Goal: Complete application form

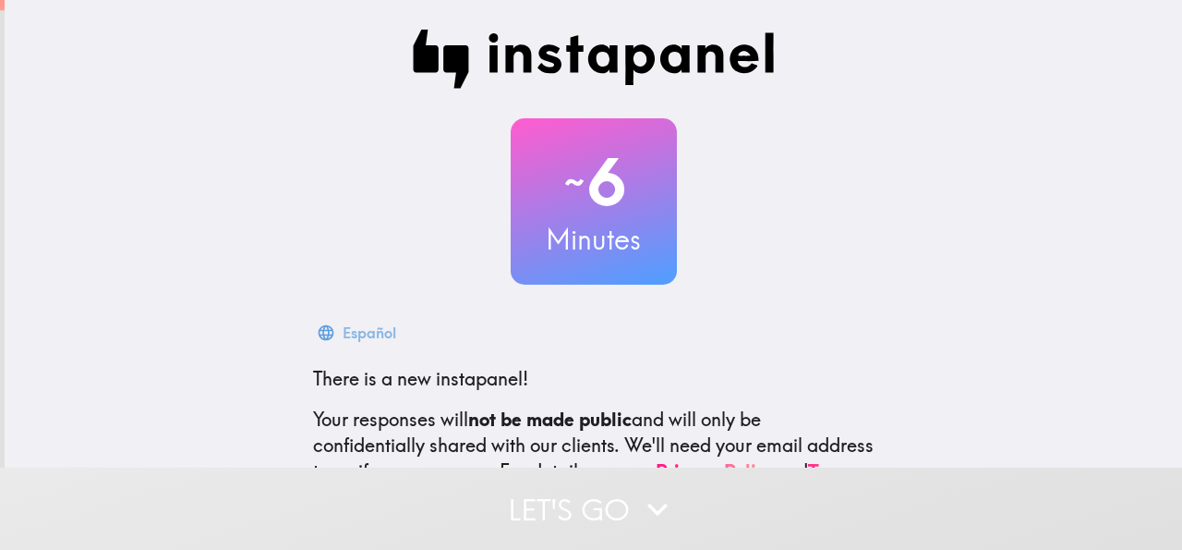
scroll to position [220, 0]
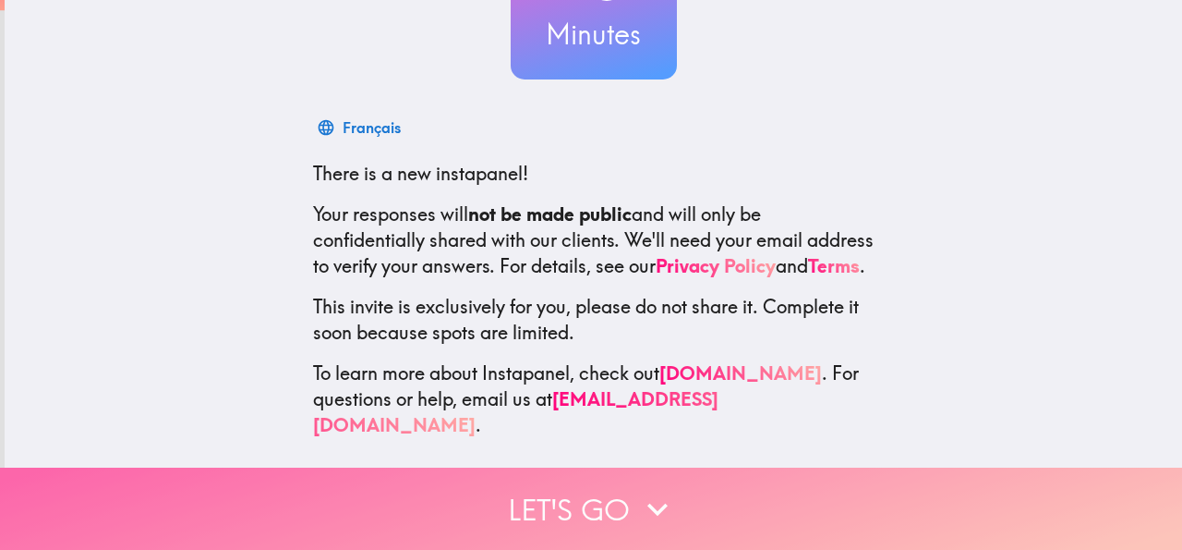
click at [600, 498] on button "Let's go" at bounding box center [591, 508] width 1182 height 82
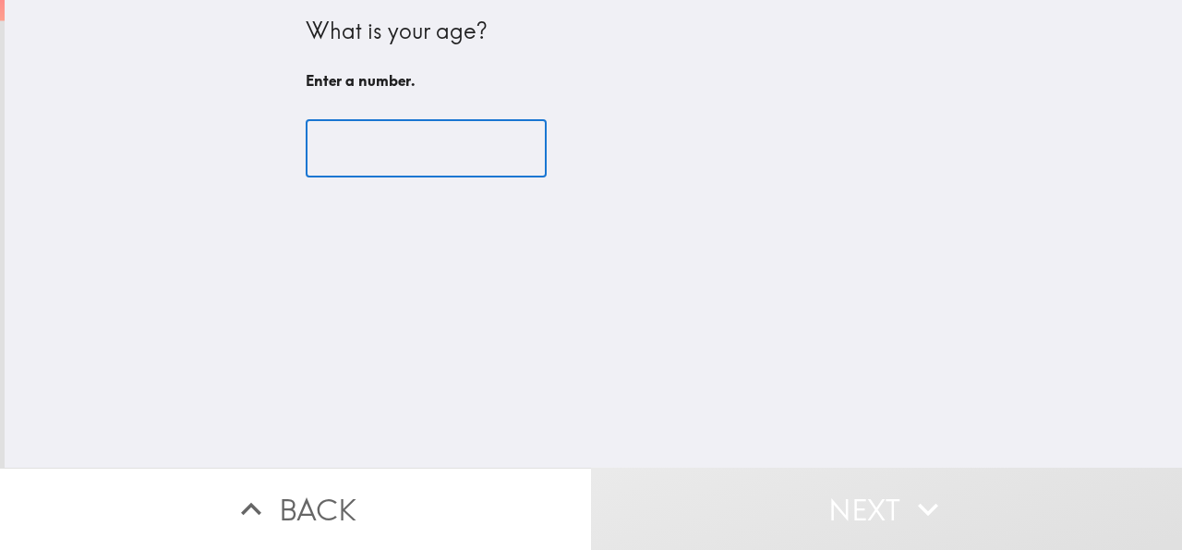
click at [391, 152] on input "number" at bounding box center [426, 148] width 241 height 57
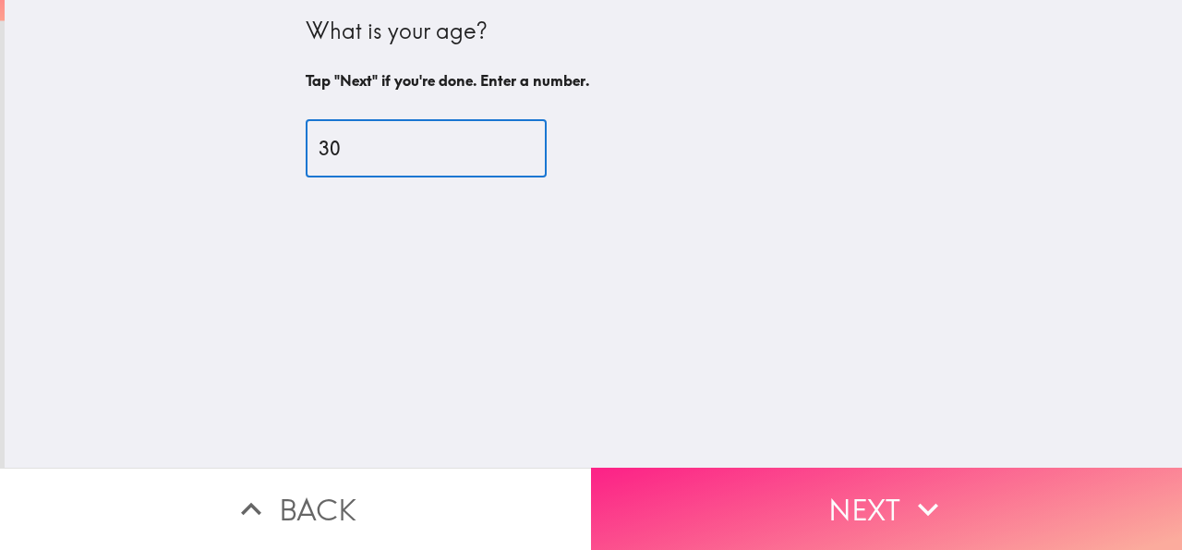
type input "30"
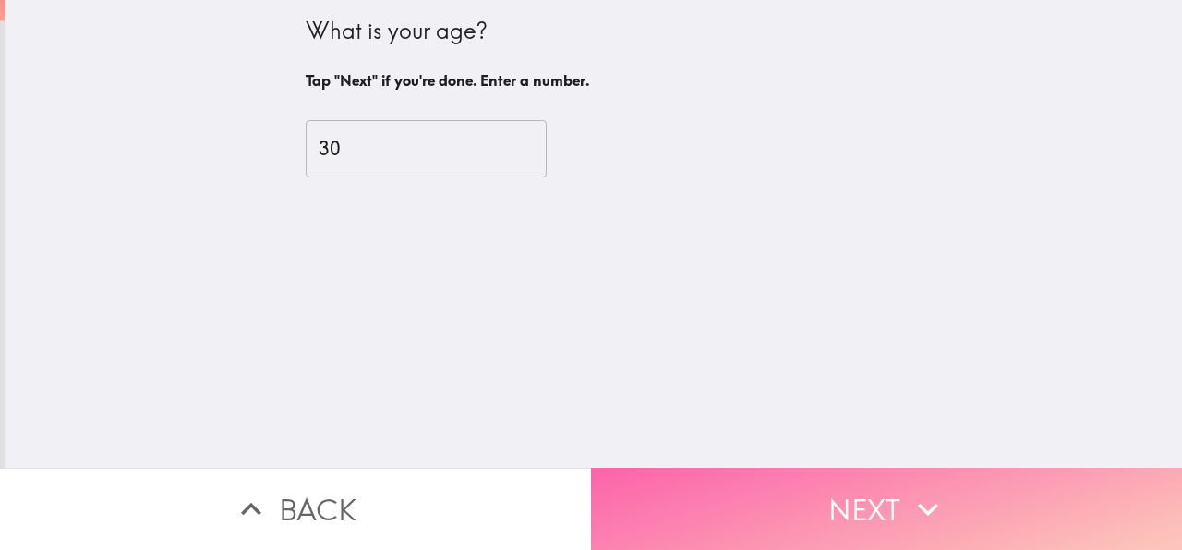
click at [855, 481] on button "Next" at bounding box center [886, 508] width 591 height 82
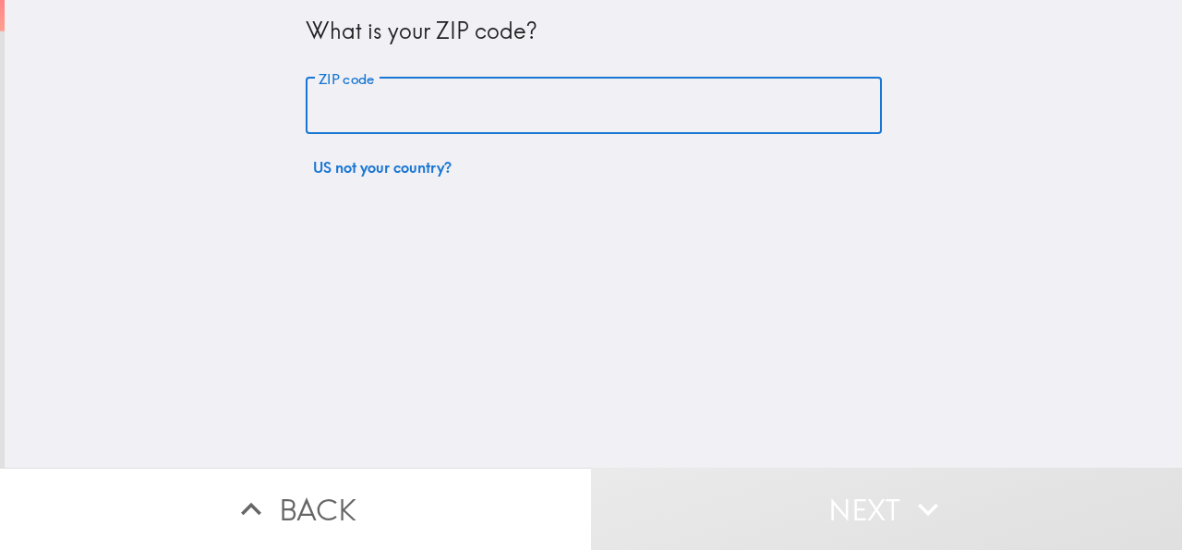
click at [393, 107] on input "ZIP code" at bounding box center [594, 106] width 576 height 57
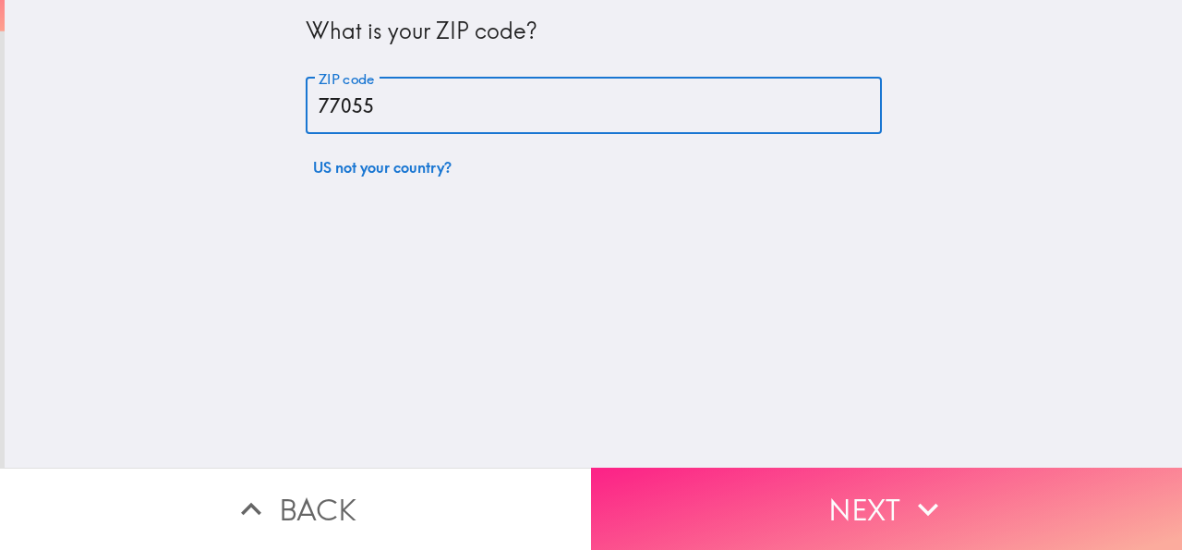
type input "77055"
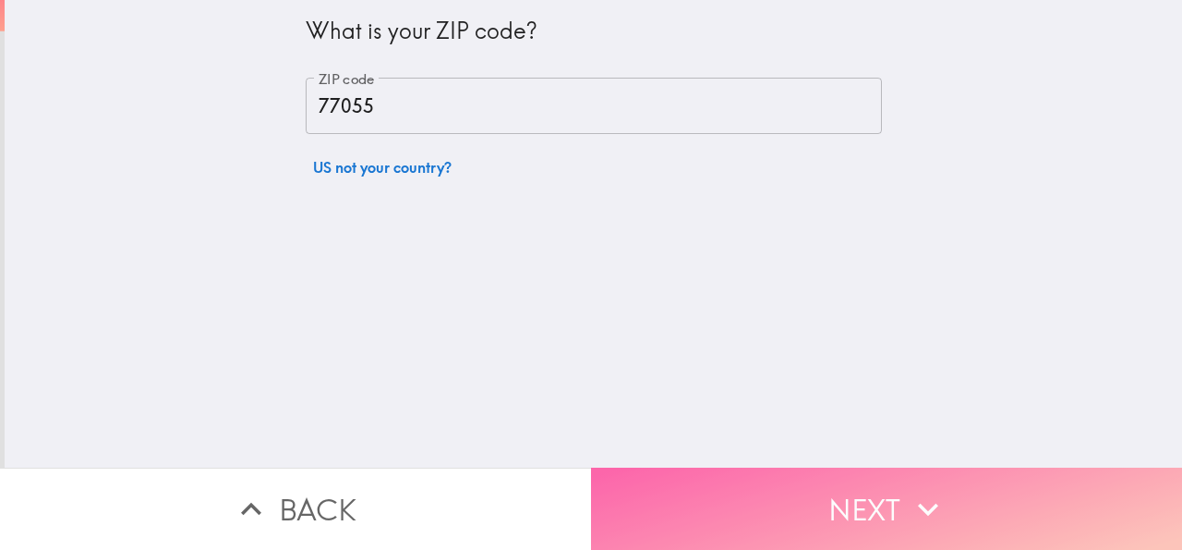
click at [694, 511] on button "Next" at bounding box center [886, 508] width 591 height 82
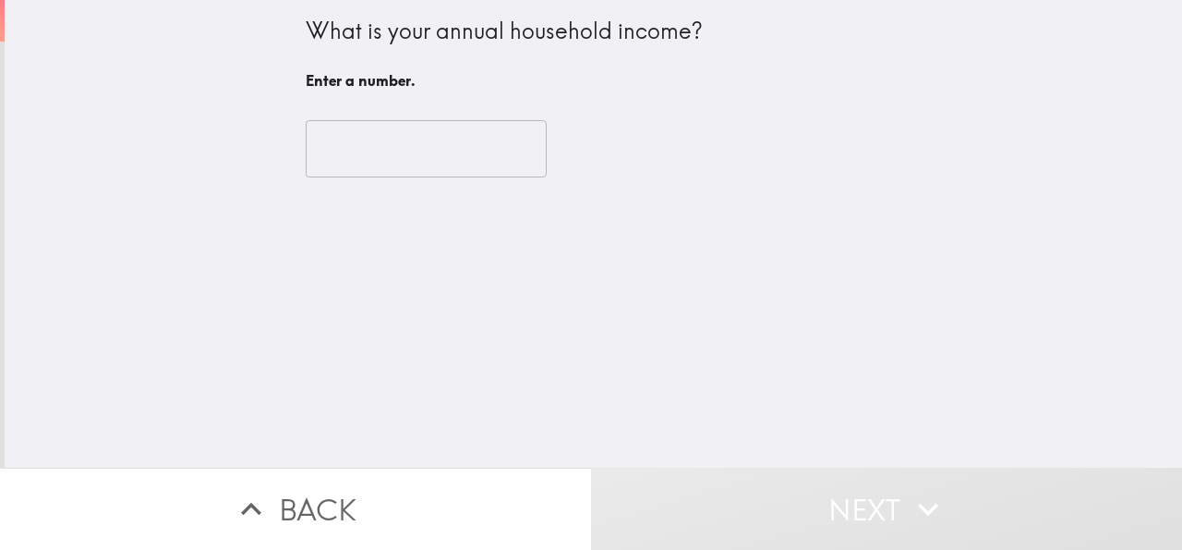
click at [417, 163] on input "number" at bounding box center [426, 148] width 241 height 57
click at [524, 151] on input "-1" at bounding box center [426, 148] width 241 height 57
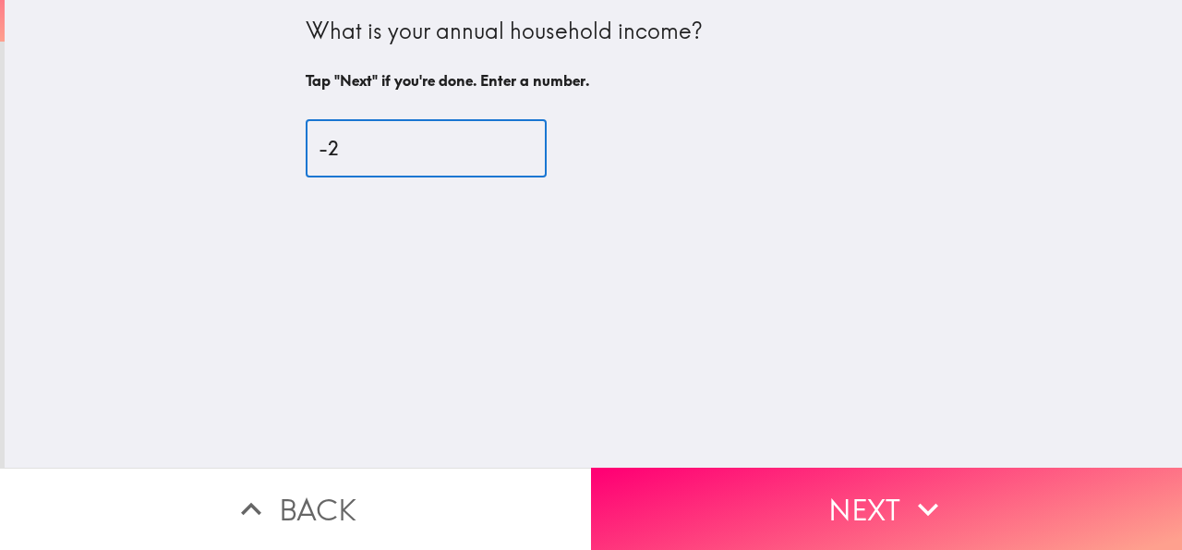
click at [524, 151] on input "-2" at bounding box center [426, 148] width 241 height 57
click at [535, 144] on input "-2" at bounding box center [426, 148] width 241 height 57
click at [535, 142] on input "-2" at bounding box center [426, 148] width 241 height 57
click at [526, 144] on input "-1" at bounding box center [426, 148] width 241 height 57
click at [526, 144] on input "0" at bounding box center [426, 148] width 241 height 57
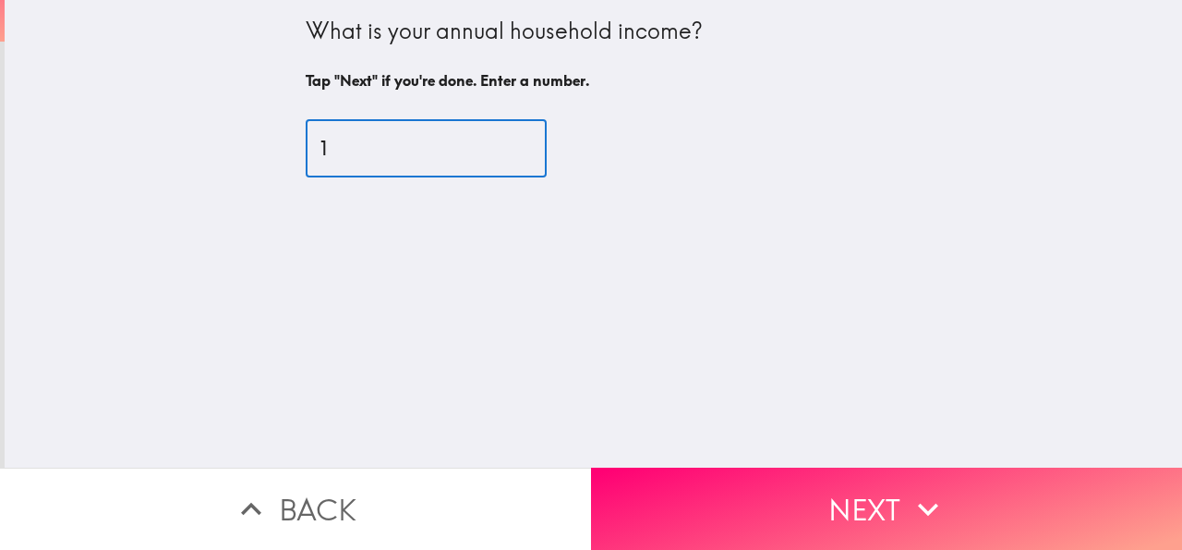
click at [526, 144] on input "1" at bounding box center [426, 148] width 241 height 57
click at [526, 144] on input "2" at bounding box center [426, 148] width 241 height 57
click at [522, 152] on input "1" at bounding box center [426, 148] width 241 height 57
click at [522, 152] on input "0" at bounding box center [426, 148] width 241 height 57
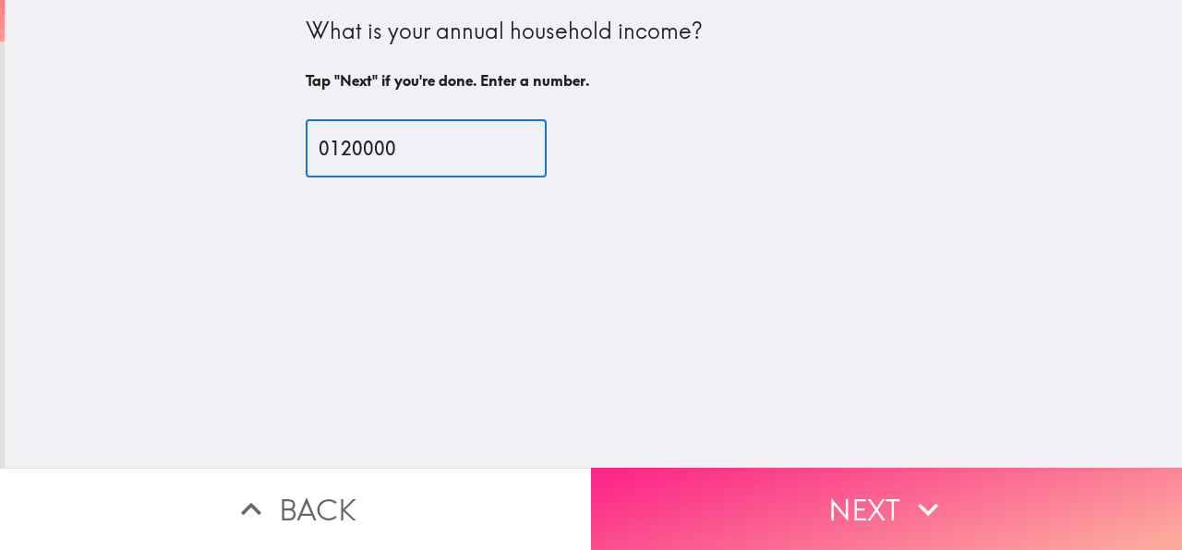
type input "0120000"
click at [767, 492] on button "Next" at bounding box center [886, 508] width 591 height 82
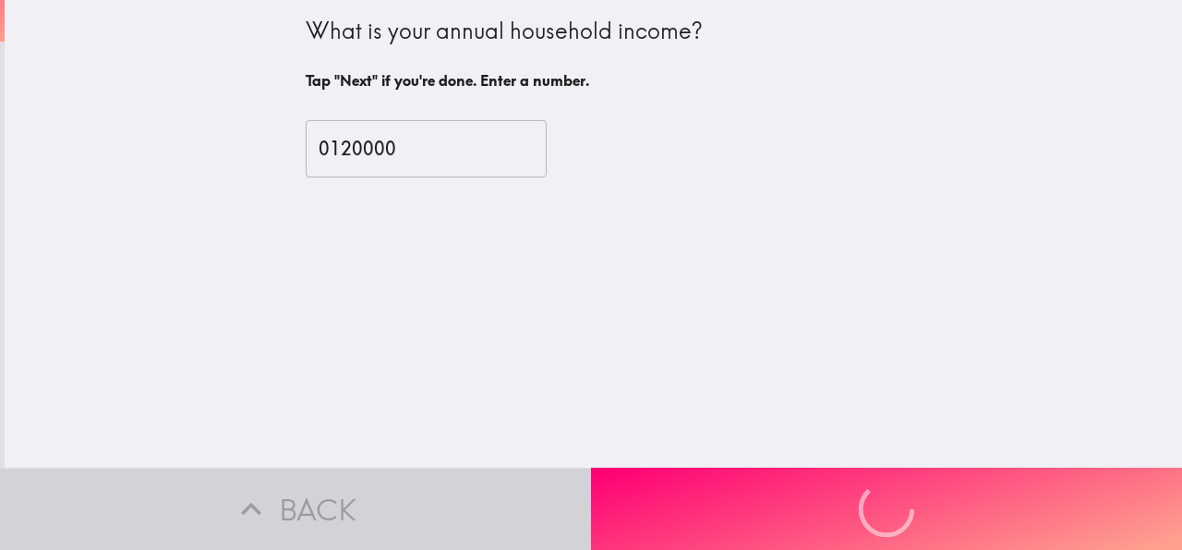
click at [310, 151] on input "0120000" at bounding box center [426, 148] width 241 height 57
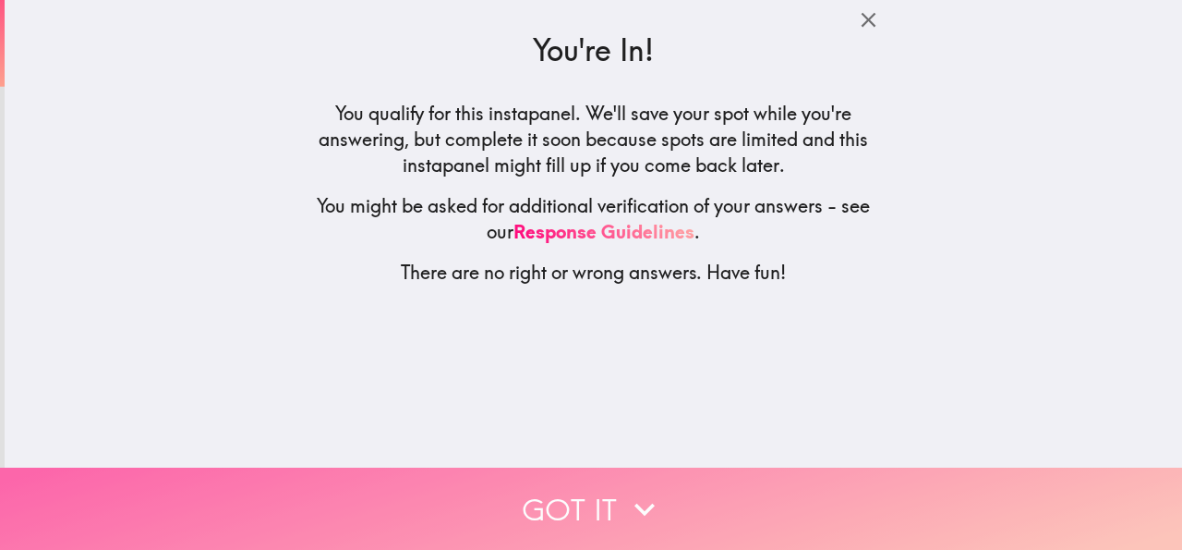
click at [556, 495] on button "Got it" at bounding box center [591, 508] width 1182 height 82
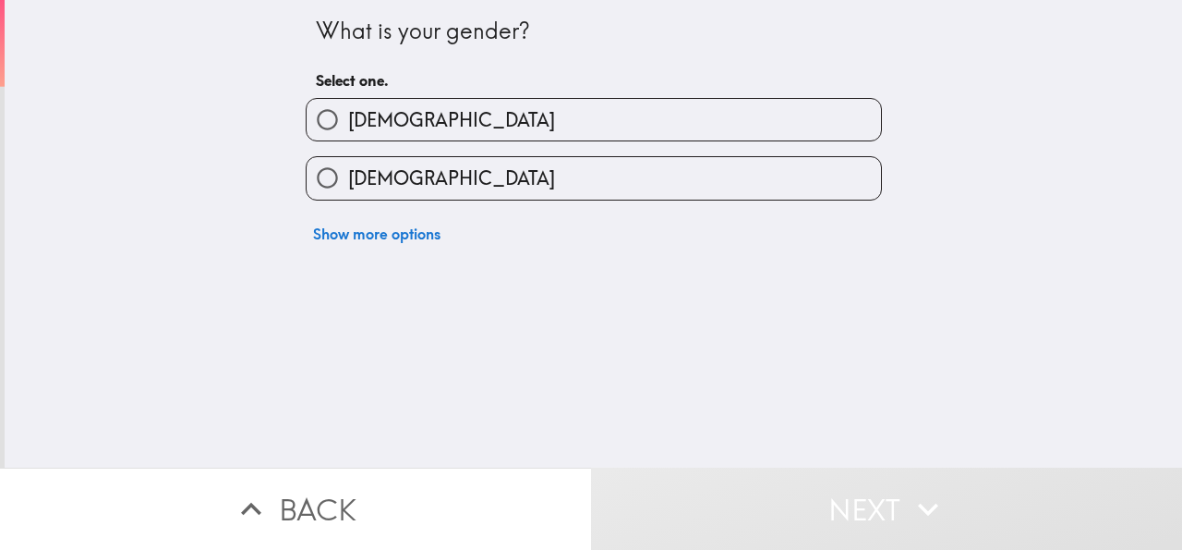
click at [421, 195] on label "[DEMOGRAPHIC_DATA]" at bounding box center [594, 178] width 574 height 42
click at [348, 195] on input "[DEMOGRAPHIC_DATA]" at bounding box center [328, 178] width 42 height 42
radio input "true"
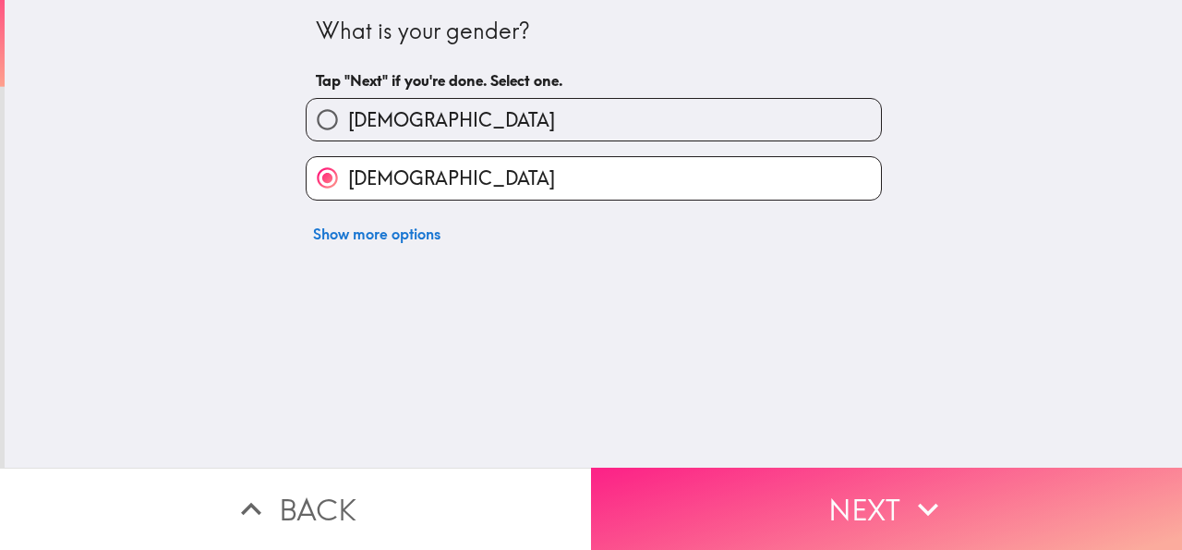
click at [684, 483] on button "Next" at bounding box center [886, 508] width 591 height 82
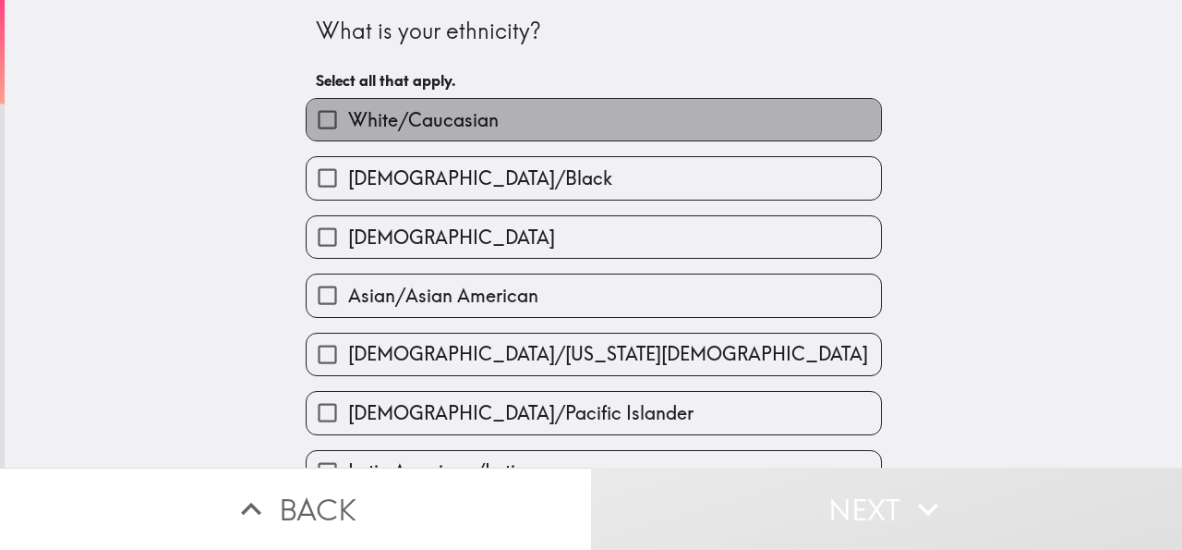
click at [397, 121] on span "White/Caucasian" at bounding box center [423, 120] width 151 height 26
click at [348, 121] on input "White/Caucasian" at bounding box center [328, 120] width 42 height 42
checkbox input "true"
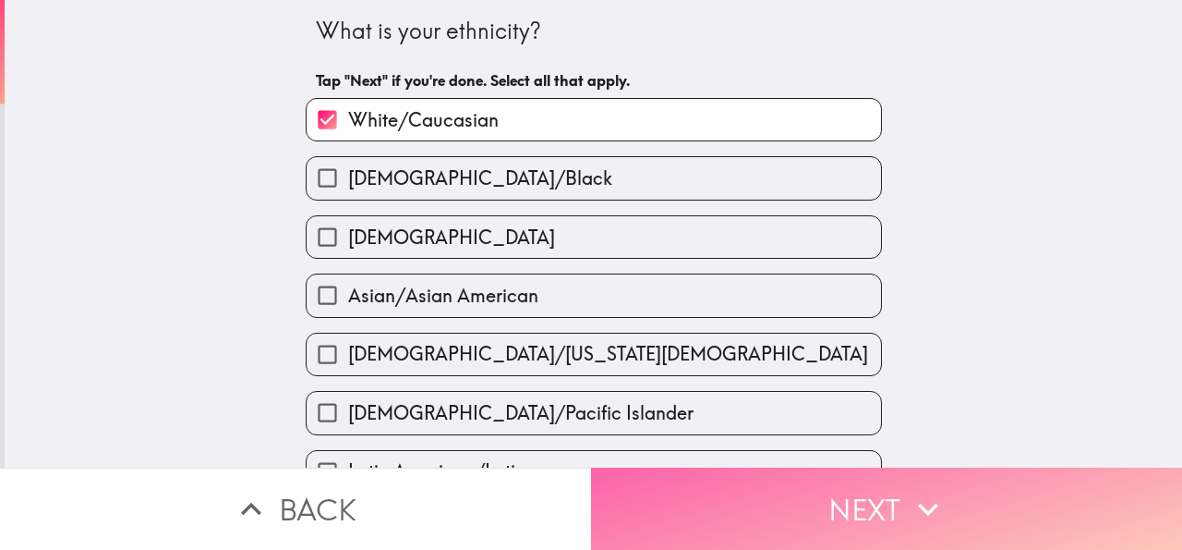
click at [663, 483] on button "Next" at bounding box center [886, 508] width 591 height 82
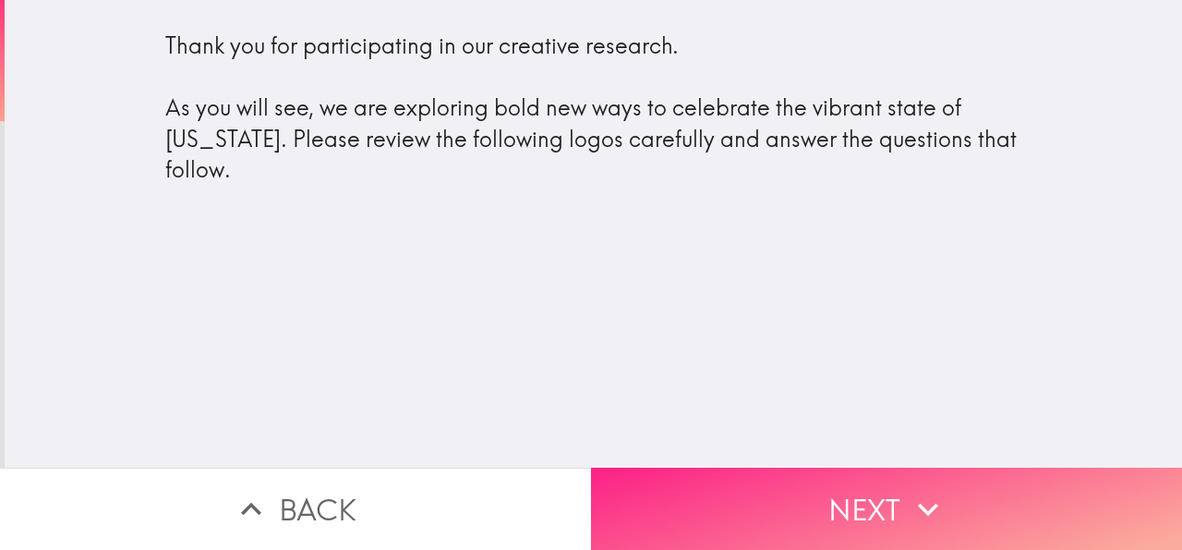
click at [662, 485] on button "Next" at bounding box center [886, 508] width 591 height 82
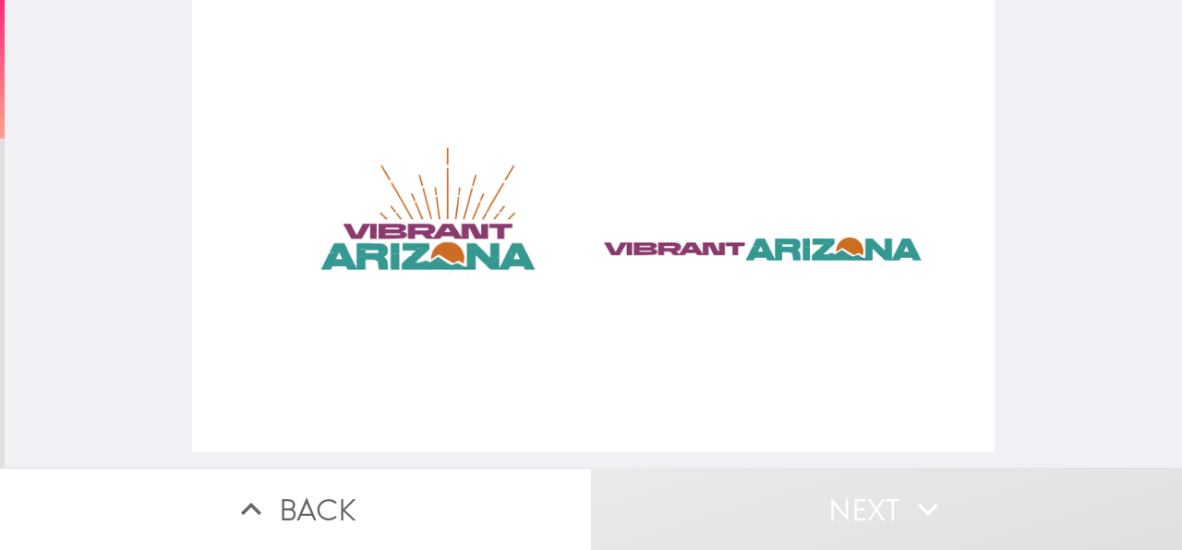
click at [354, 240] on div at bounding box center [594, 226] width 804 height 452
click at [750, 242] on div at bounding box center [594, 226] width 804 height 452
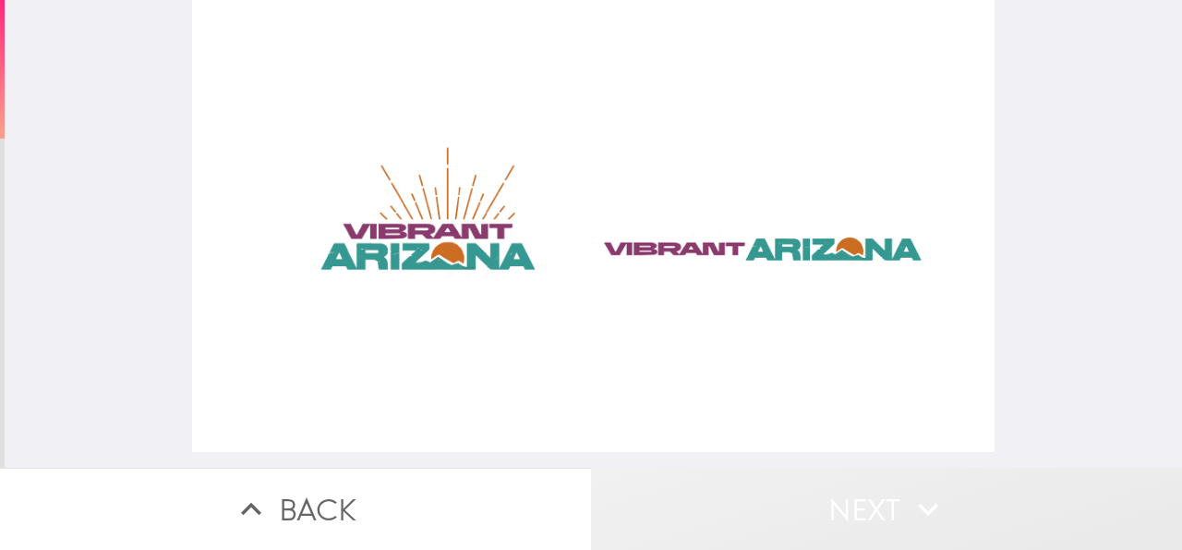
click at [915, 489] on icon "button" at bounding box center [928, 509] width 41 height 41
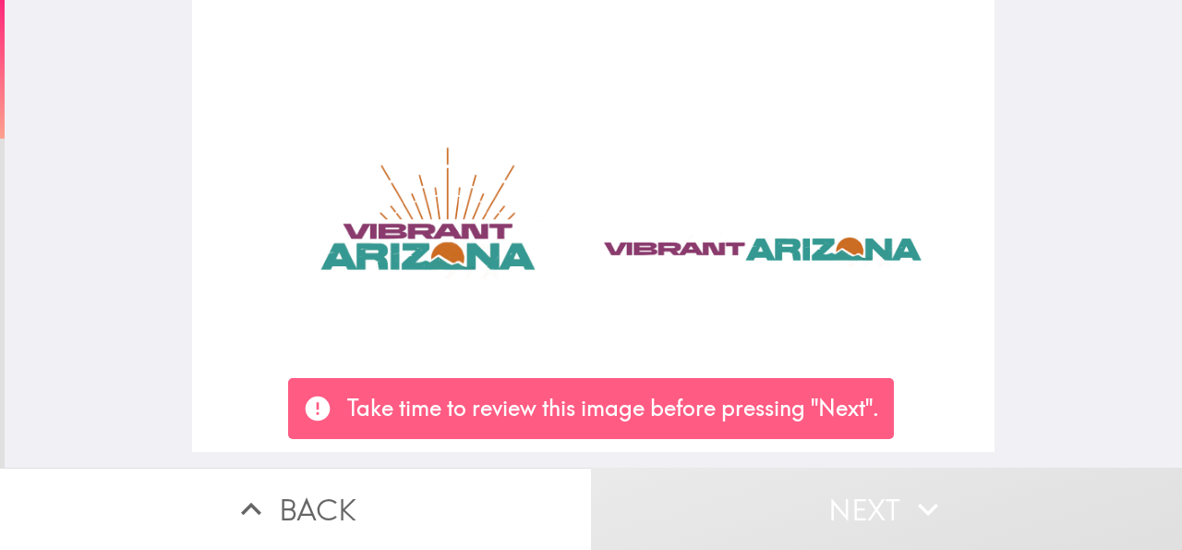
click at [635, 237] on div at bounding box center [594, 226] width 804 height 452
click at [369, 240] on div at bounding box center [594, 226] width 804 height 452
click at [990, 299] on div at bounding box center [594, 233] width 1178 height 467
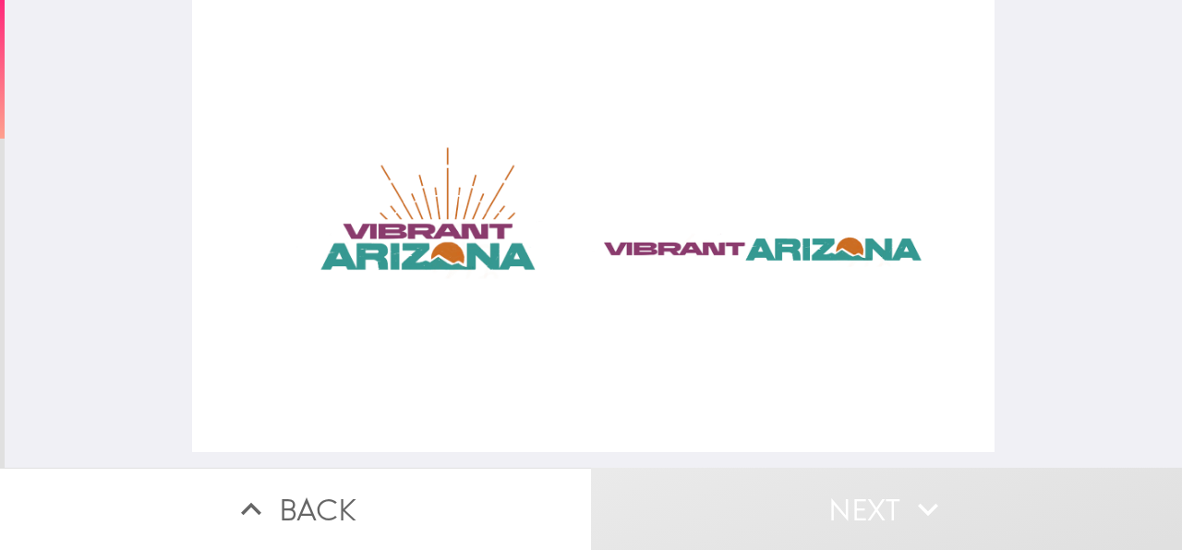
click at [797, 237] on div at bounding box center [594, 226] width 804 height 452
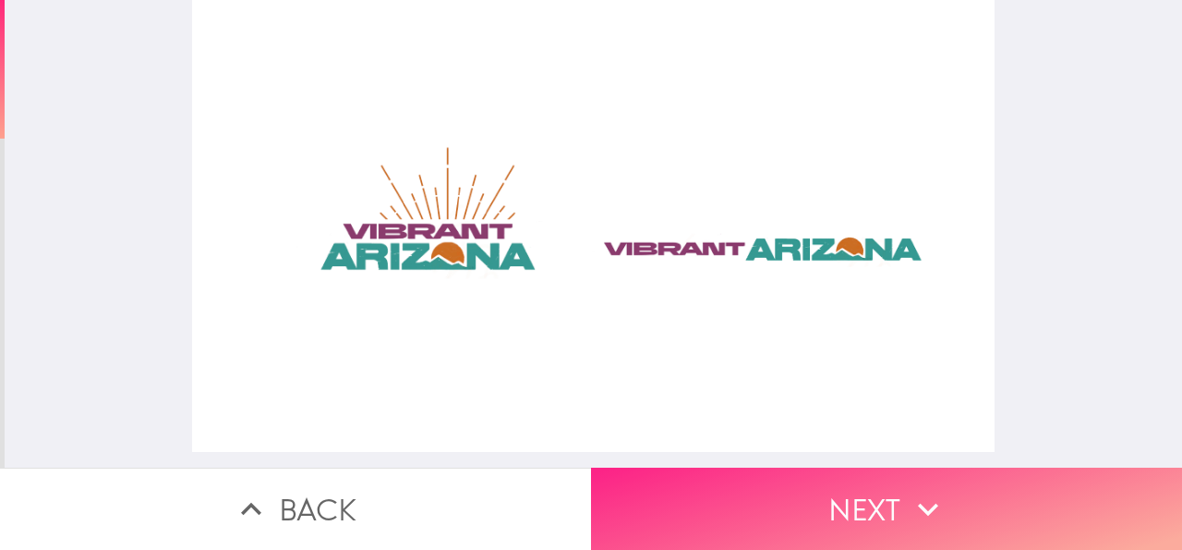
click at [731, 520] on button "Next" at bounding box center [886, 508] width 591 height 82
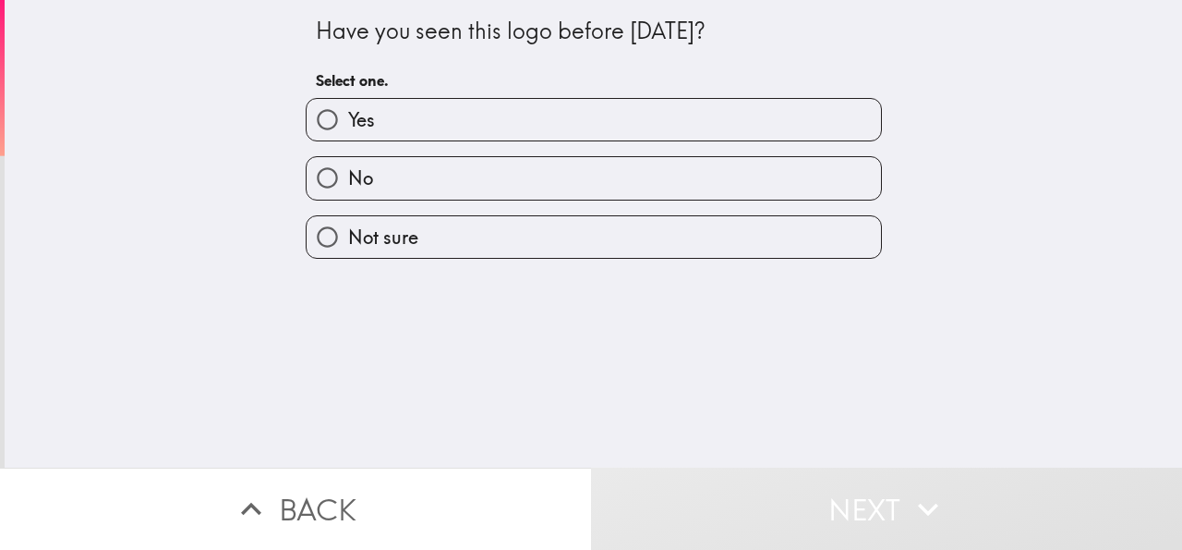
click at [506, 115] on label "Yes" at bounding box center [594, 120] width 574 height 42
click at [348, 115] on input "Yes" at bounding box center [328, 120] width 42 height 42
radio input "true"
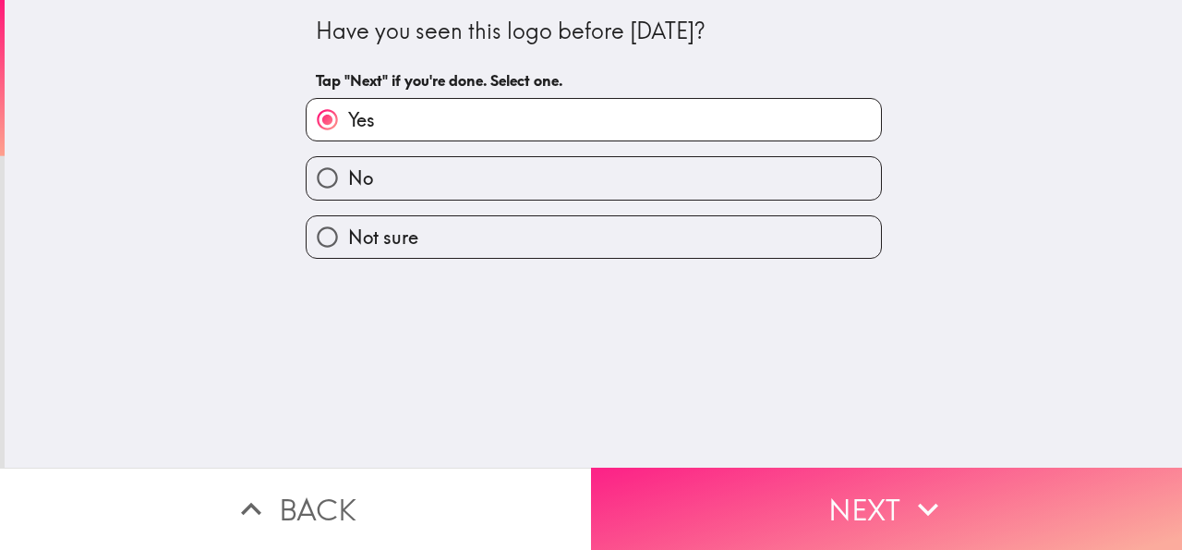
click at [736, 509] on button "Next" at bounding box center [886, 508] width 591 height 82
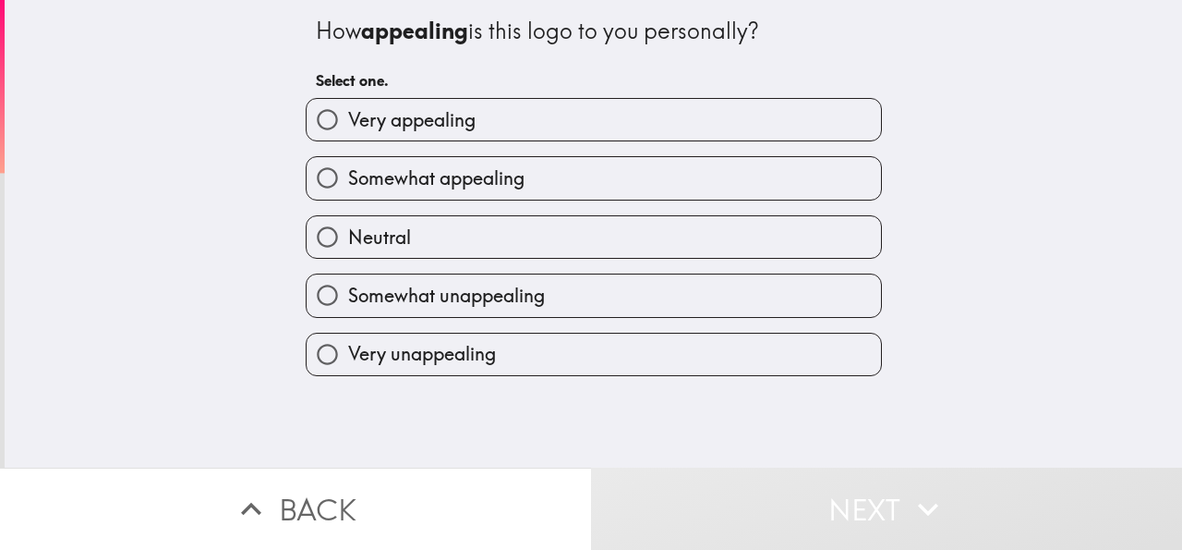
click at [413, 118] on span "Very appealing" at bounding box center [411, 120] width 127 height 26
click at [348, 118] on input "Very appealing" at bounding box center [328, 120] width 42 height 42
radio input "true"
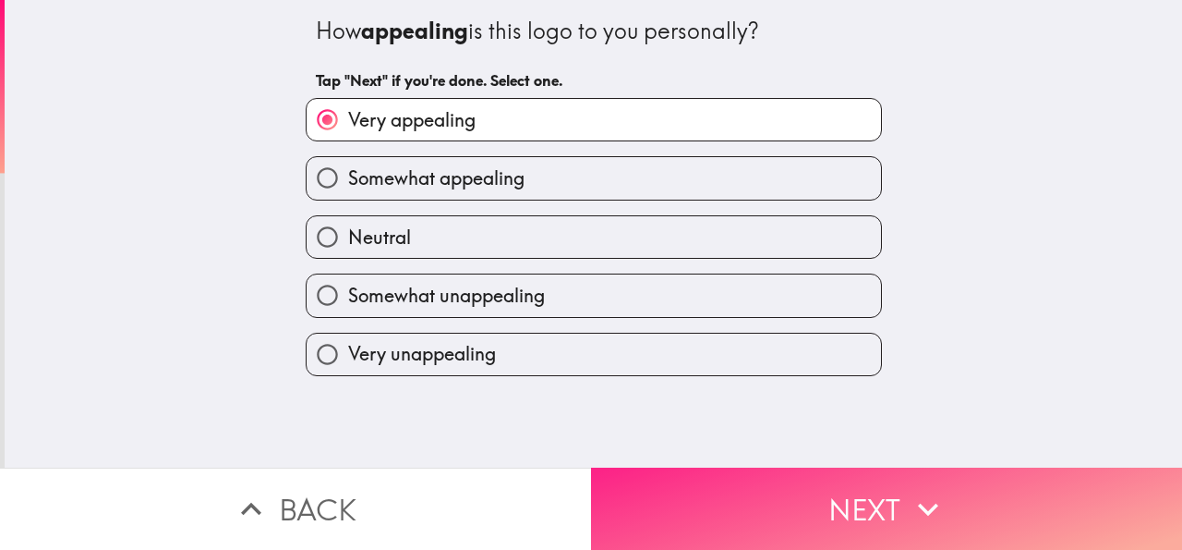
click at [714, 490] on button "Next" at bounding box center [886, 508] width 591 height 82
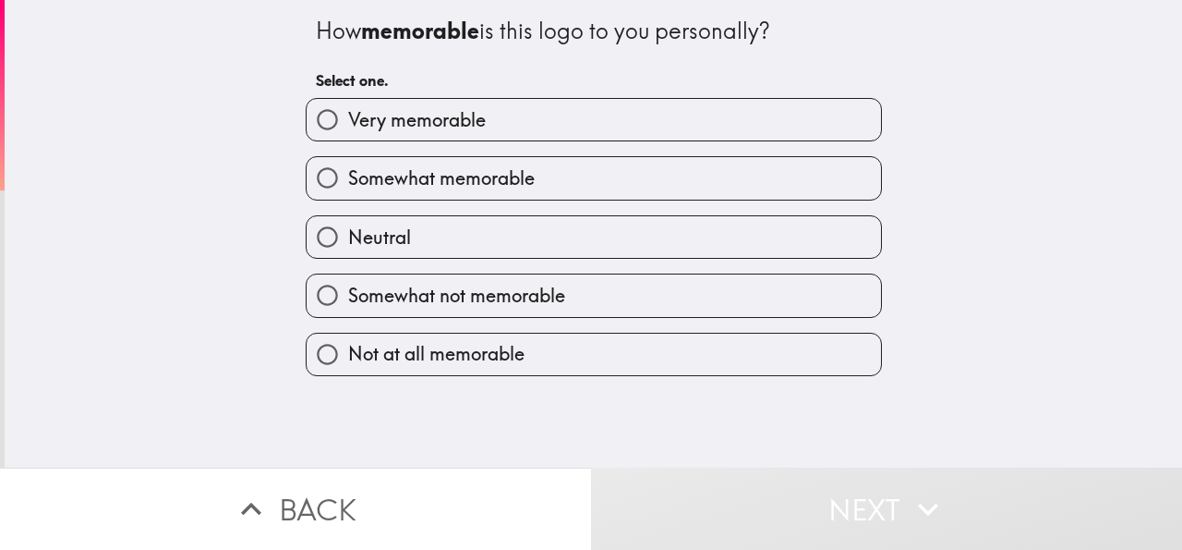
click at [424, 123] on span "Very memorable" at bounding box center [417, 120] width 138 height 26
click at [348, 123] on input "Very memorable" at bounding box center [328, 120] width 42 height 42
radio input "true"
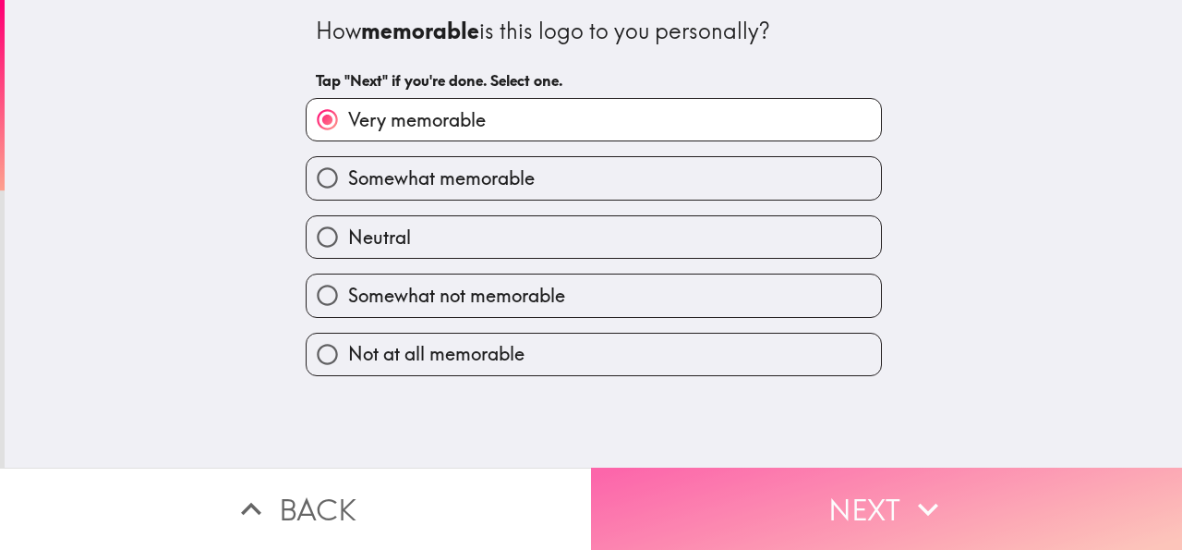
click at [710, 496] on button "Next" at bounding box center [886, 508] width 591 height 82
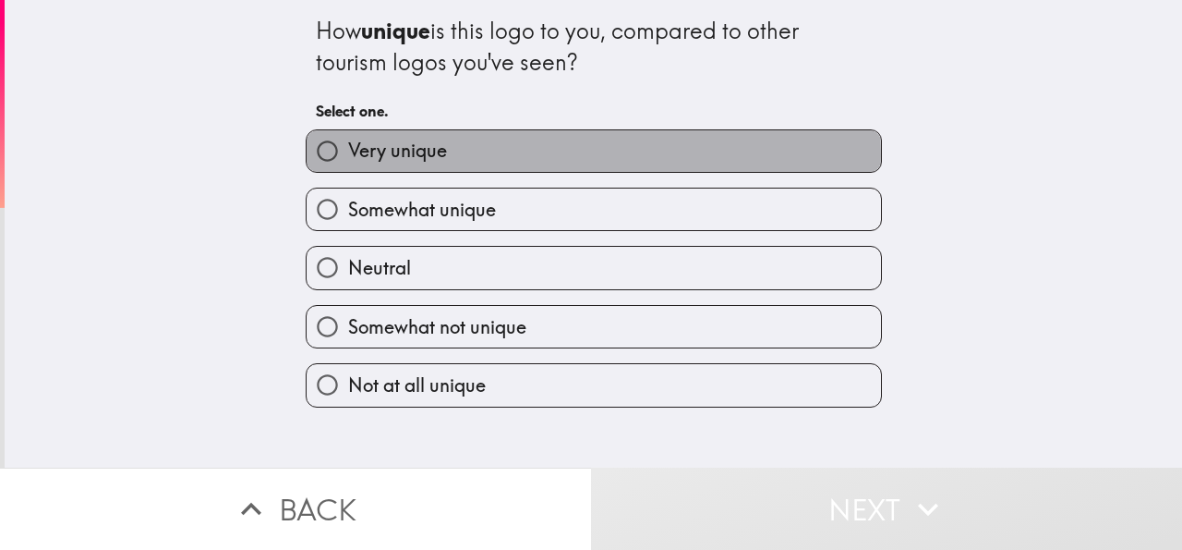
click at [394, 155] on span "Very unique" at bounding box center [397, 151] width 99 height 26
click at [348, 155] on input "Very unique" at bounding box center [328, 151] width 42 height 42
radio input "true"
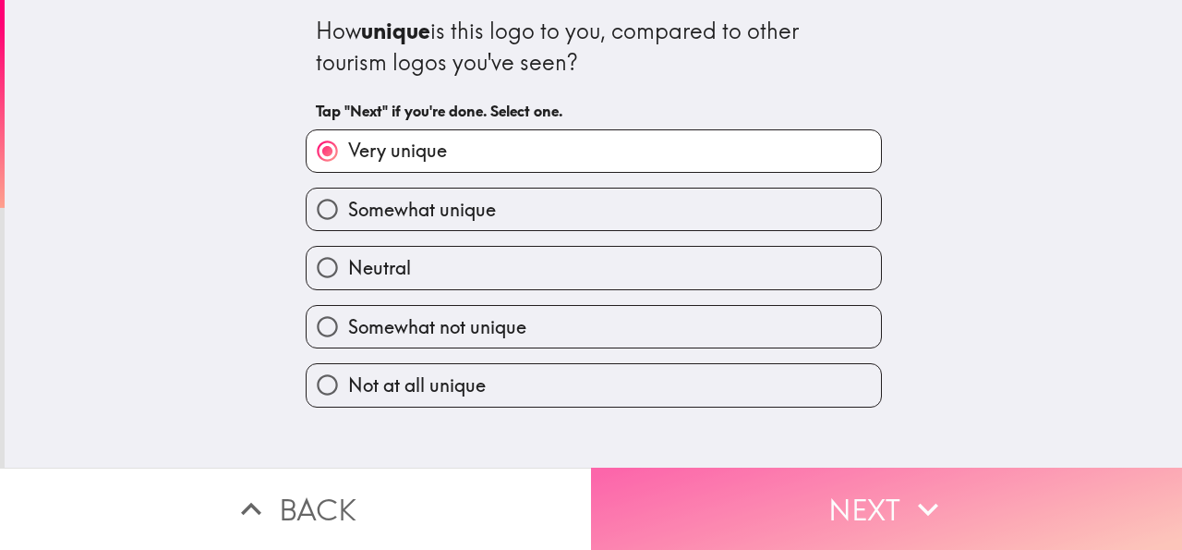
click at [696, 510] on button "Next" at bounding box center [886, 508] width 591 height 82
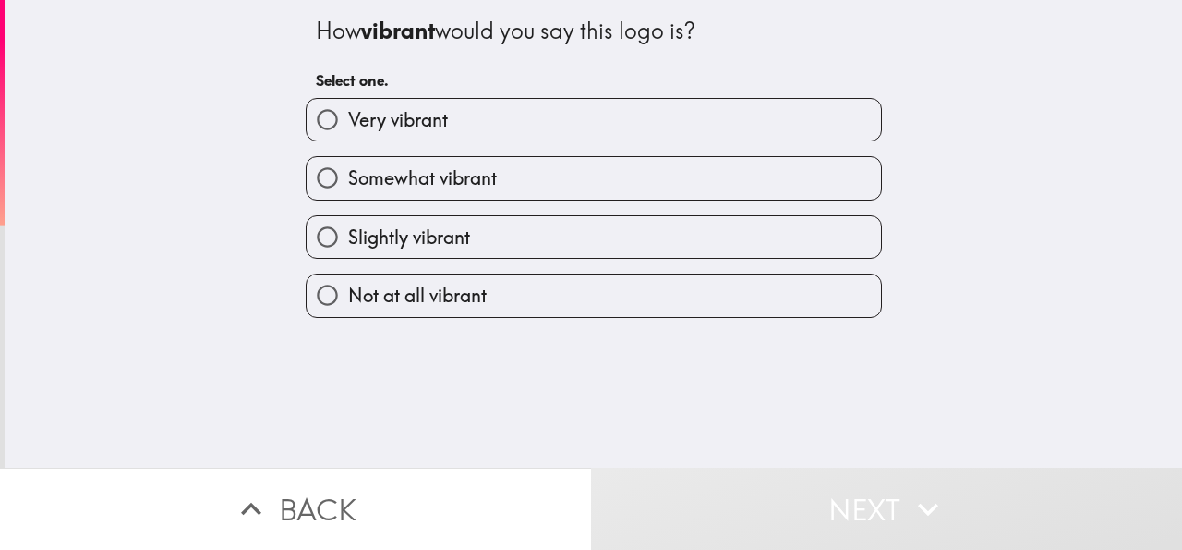
click at [409, 119] on span "Very vibrant" at bounding box center [398, 120] width 100 height 26
click at [348, 119] on input "Very vibrant" at bounding box center [328, 120] width 42 height 42
radio input "true"
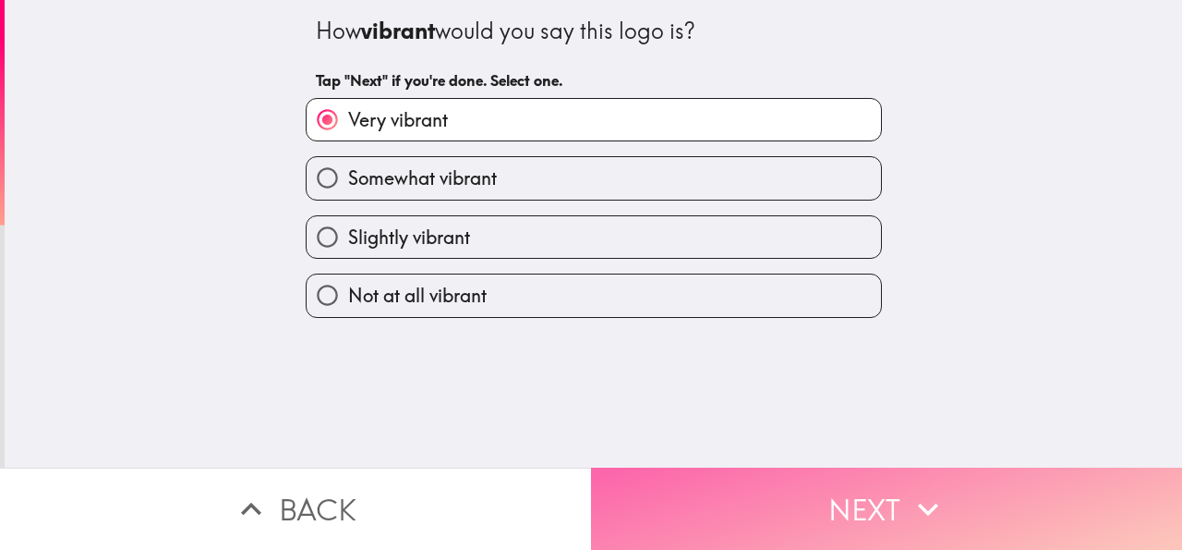
click at [734, 484] on button "Next" at bounding box center [886, 508] width 591 height 82
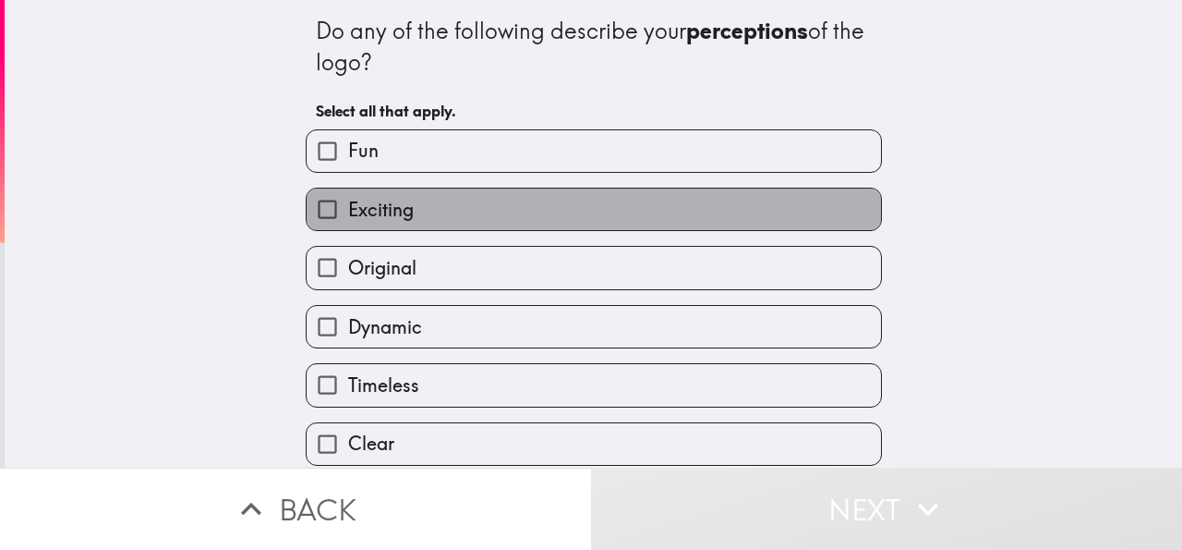
click at [421, 222] on label "Exciting" at bounding box center [594, 209] width 574 height 42
click at [348, 222] on input "Exciting" at bounding box center [328, 209] width 42 height 42
checkbox input "true"
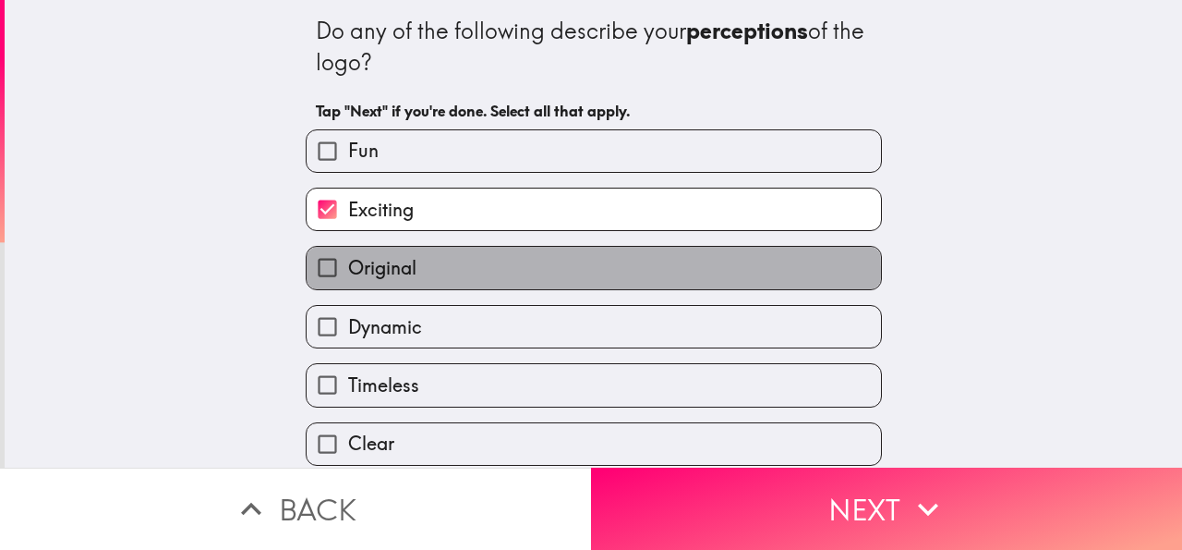
click at [426, 272] on label "Original" at bounding box center [594, 268] width 574 height 42
click at [348, 272] on input "Original" at bounding box center [328, 268] width 42 height 42
checkbox input "true"
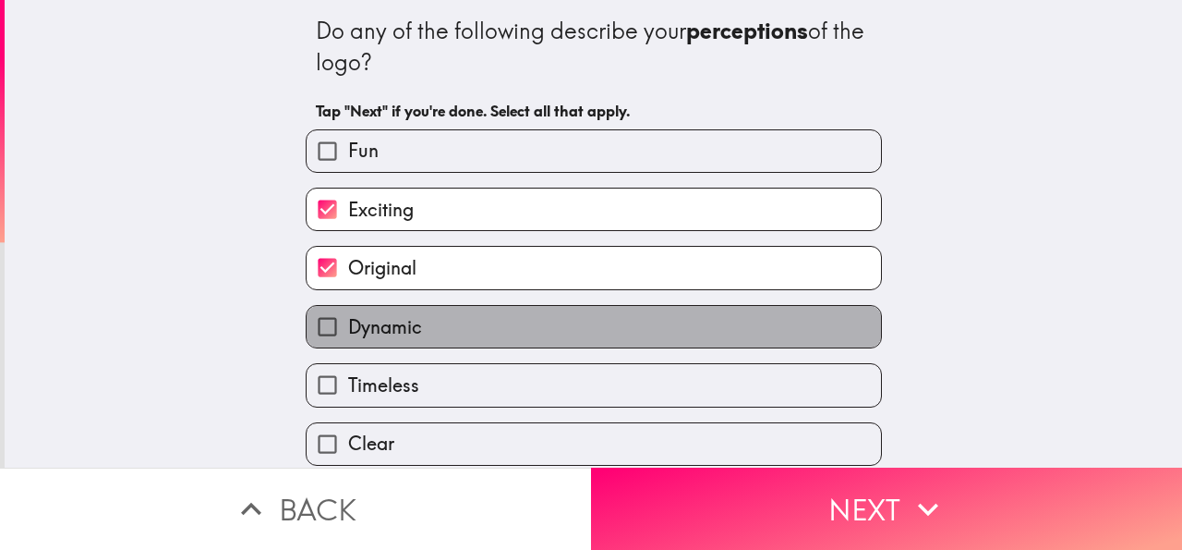
click at [404, 338] on span "Dynamic" at bounding box center [385, 327] width 74 height 26
click at [348, 338] on input "Dynamic" at bounding box center [328, 327] width 42 height 42
checkbox input "true"
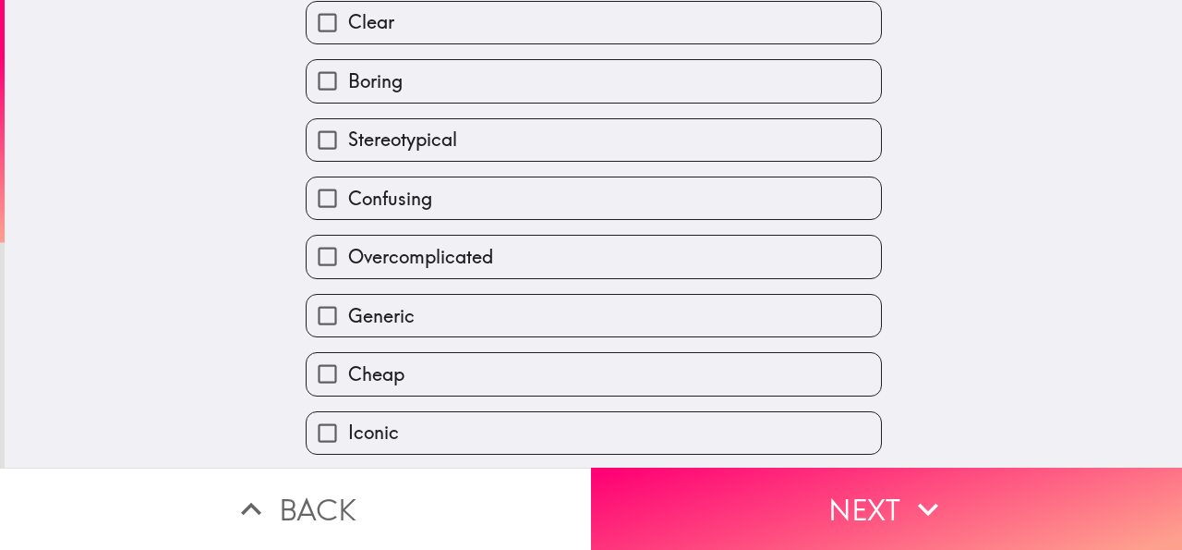
scroll to position [491, 0]
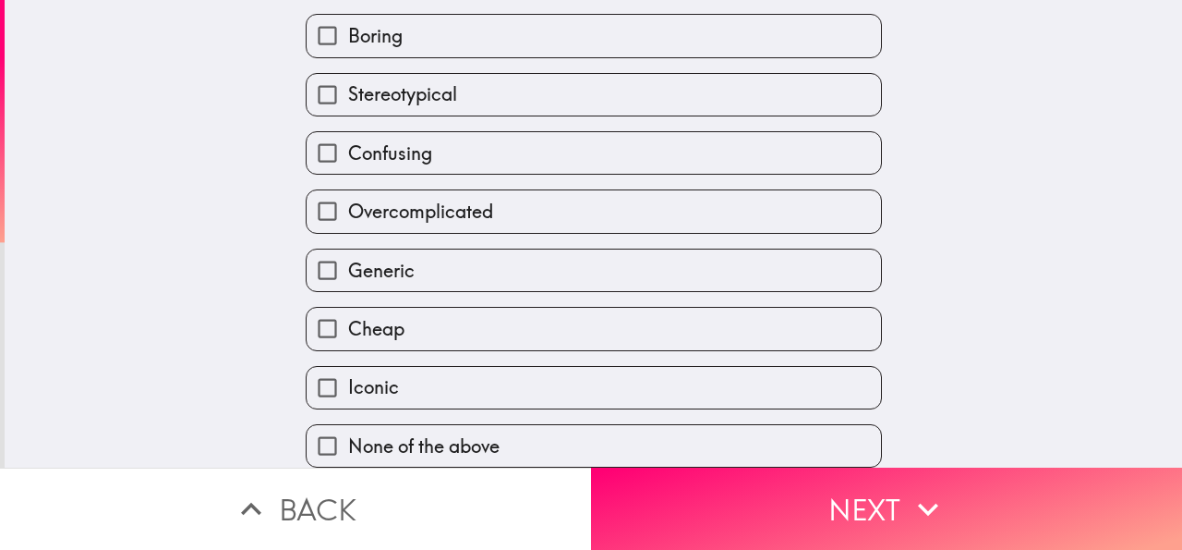
click at [399, 367] on label "Iconic" at bounding box center [594, 388] width 574 height 42
click at [348, 367] on input "Iconic" at bounding box center [328, 388] width 42 height 42
checkbox input "true"
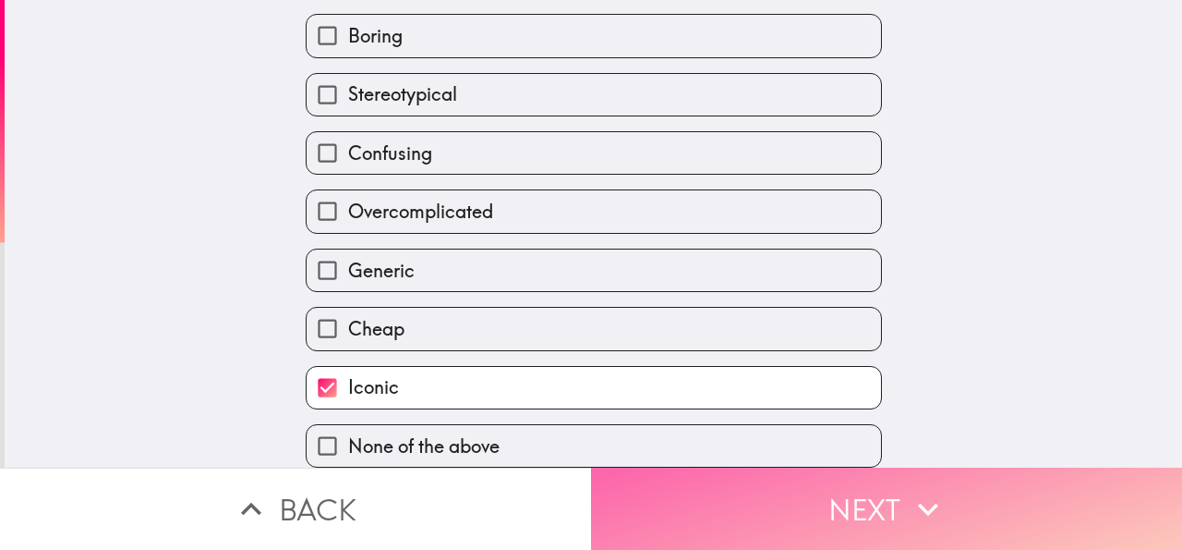
click at [686, 499] on button "Next" at bounding box center [886, 508] width 591 height 82
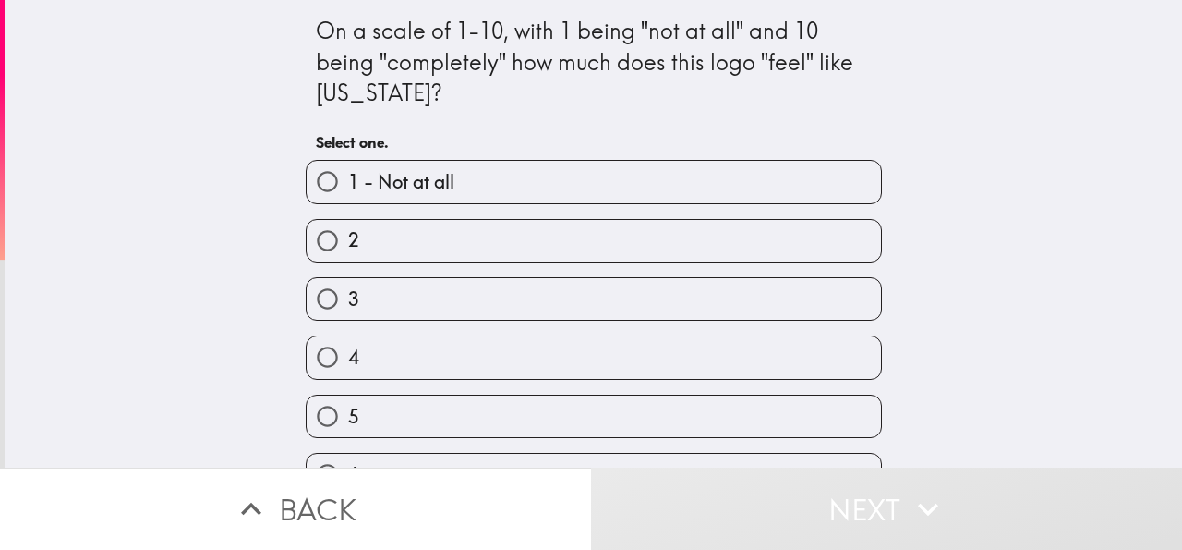
scroll to position [284, 0]
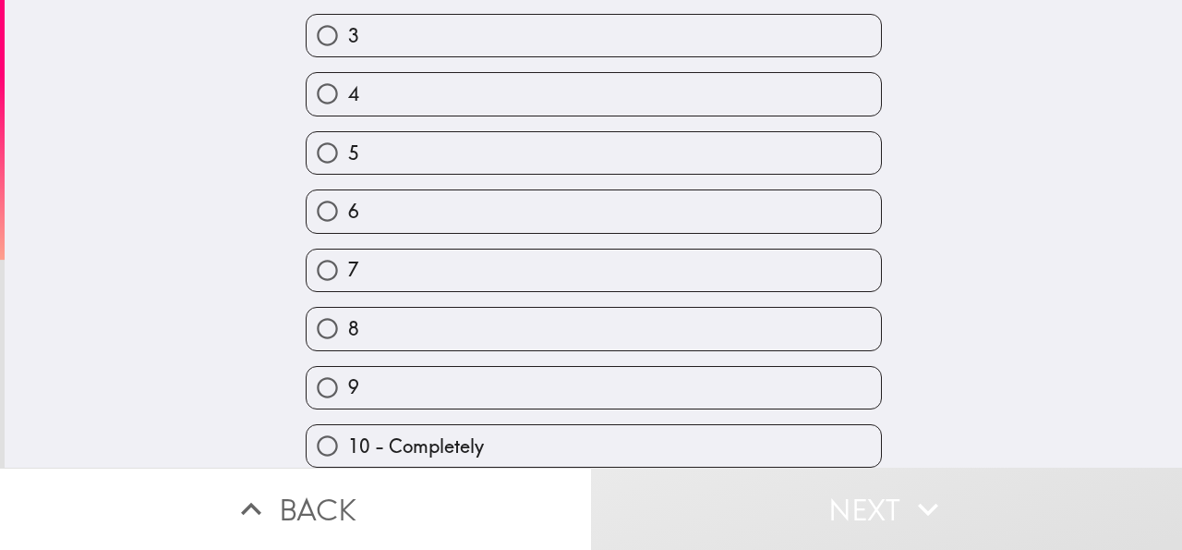
click at [397, 409] on div "10 - Completely" at bounding box center [586, 438] width 591 height 58
drag, startPoint x: 721, startPoint y: 511, endPoint x: 596, endPoint y: 398, distance: 168.7
click at [596, 398] on div "On a scale of 1-10, with 1 being "not at all" and 10 being "completely" how muc…" at bounding box center [591, 275] width 1182 height 550
click at [548, 425] on label "10 - Completely" at bounding box center [594, 446] width 574 height 42
click at [348, 425] on input "10 - Completely" at bounding box center [328, 446] width 42 height 42
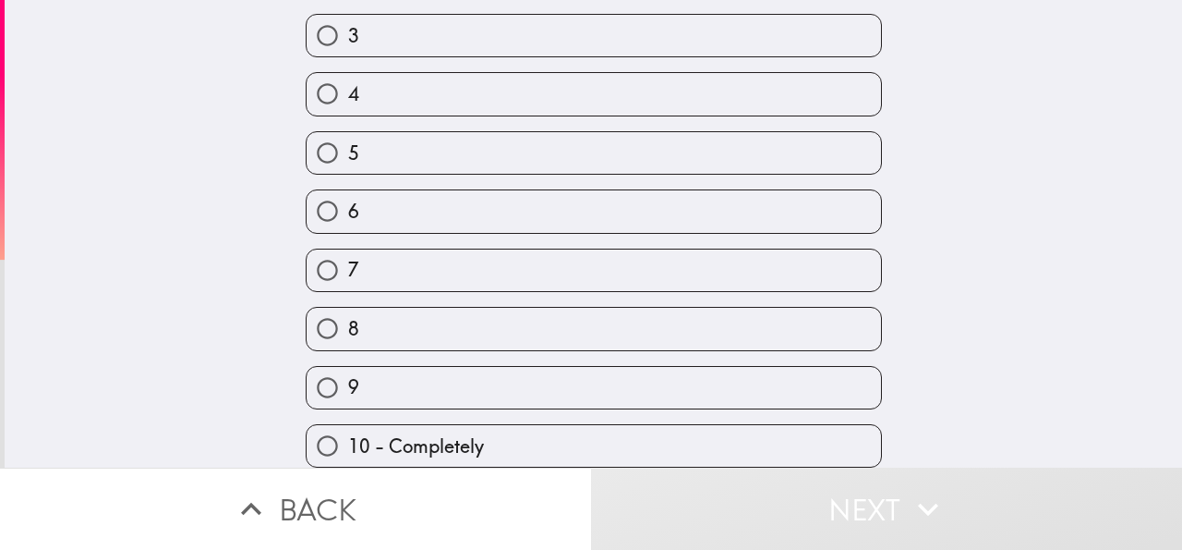
radio input "true"
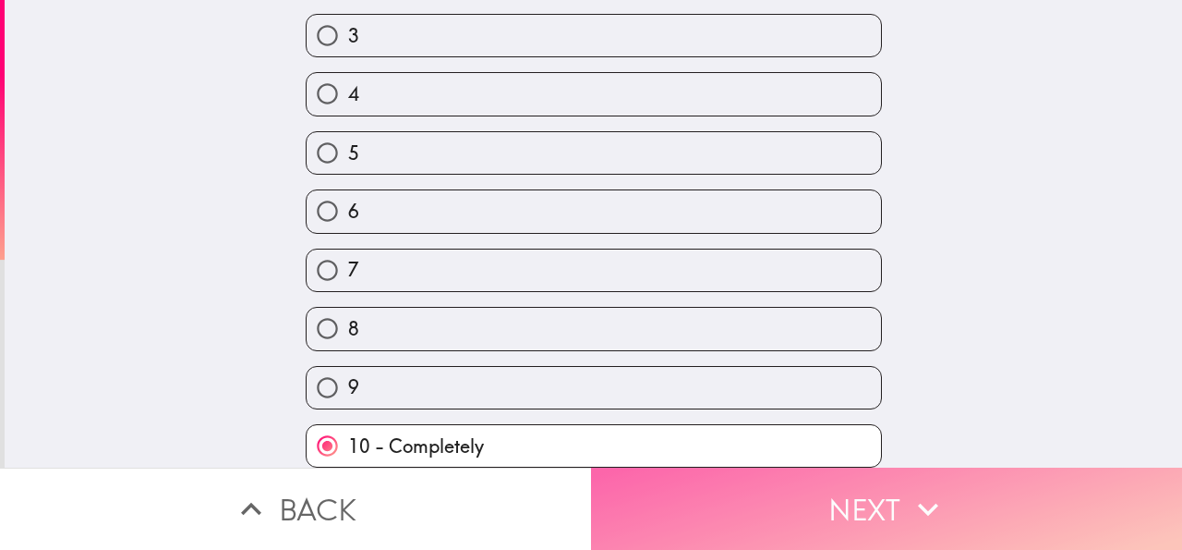
click at [710, 500] on button "Next" at bounding box center [886, 508] width 591 height 82
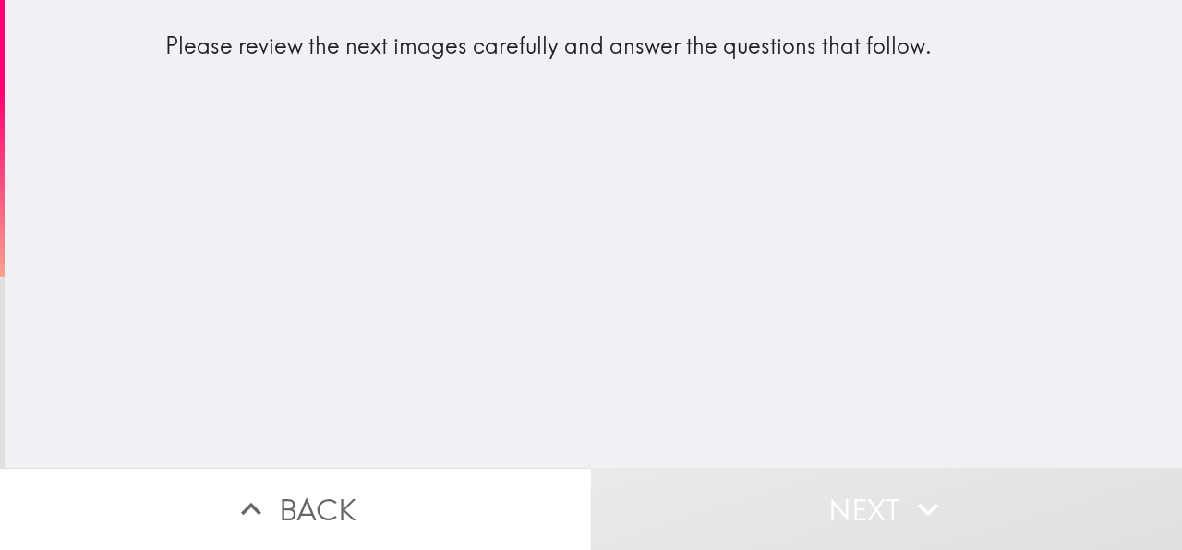
click at [512, 351] on div "Please review the next images carefully and answer the questions that follow." at bounding box center [594, 233] width 1178 height 467
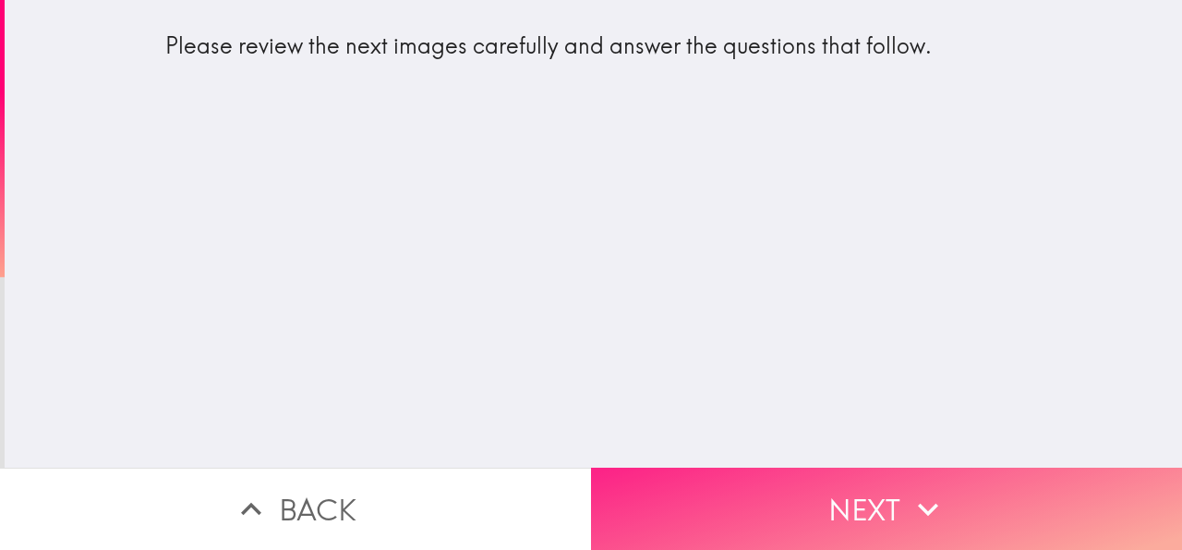
click at [748, 490] on button "Next" at bounding box center [886, 508] width 591 height 82
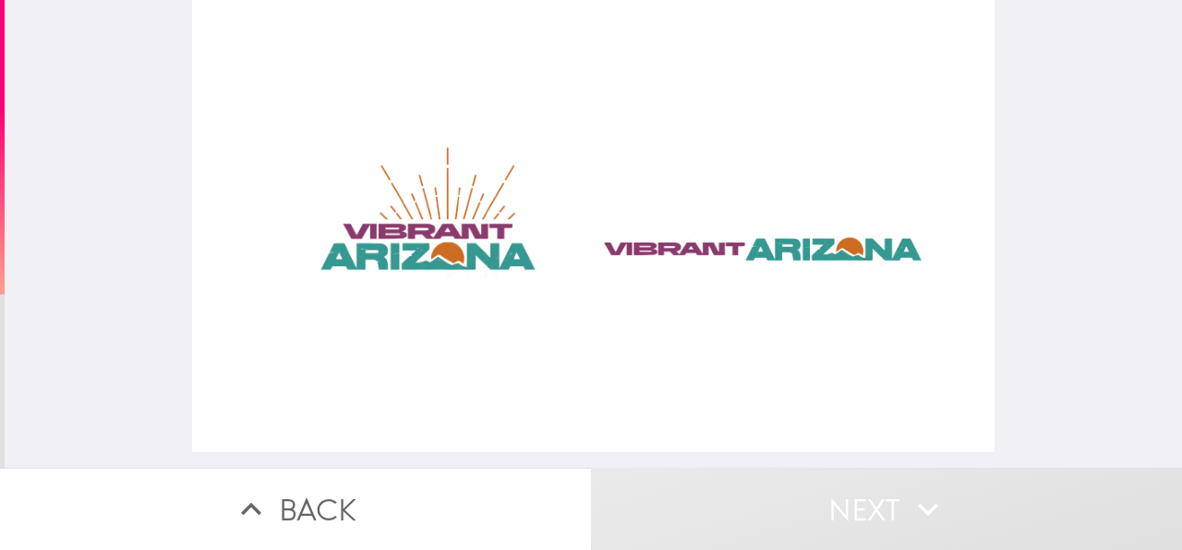
drag, startPoint x: 602, startPoint y: 322, endPoint x: 590, endPoint y: 315, distance: 14.1
click at [598, 320] on div at bounding box center [594, 226] width 804 height 452
click at [427, 234] on div at bounding box center [594, 226] width 804 height 452
click at [756, 274] on div at bounding box center [594, 226] width 804 height 452
click at [702, 438] on div at bounding box center [594, 226] width 804 height 452
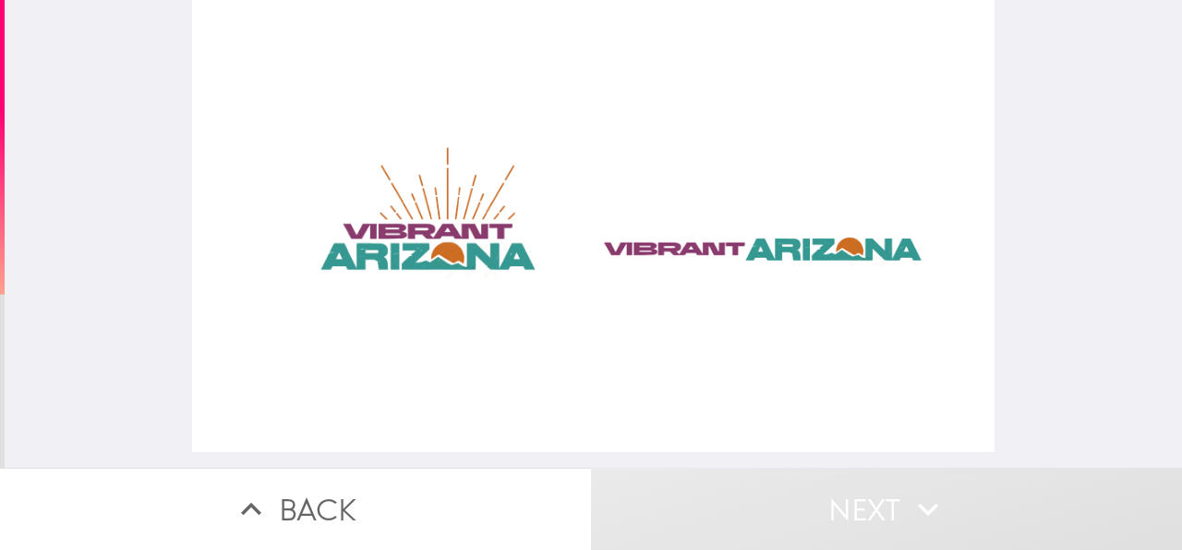
drag, startPoint x: 702, startPoint y: 434, endPoint x: 702, endPoint y: 415, distance: 19.4
click at [702, 430] on div at bounding box center [594, 226] width 804 height 452
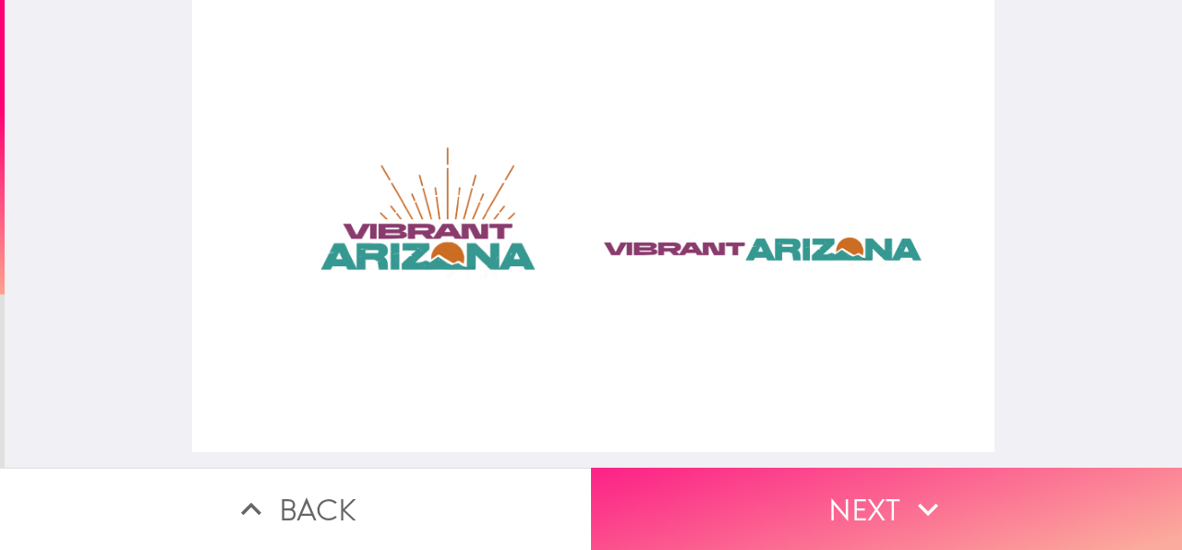
click at [681, 489] on button "Next" at bounding box center [886, 508] width 591 height 82
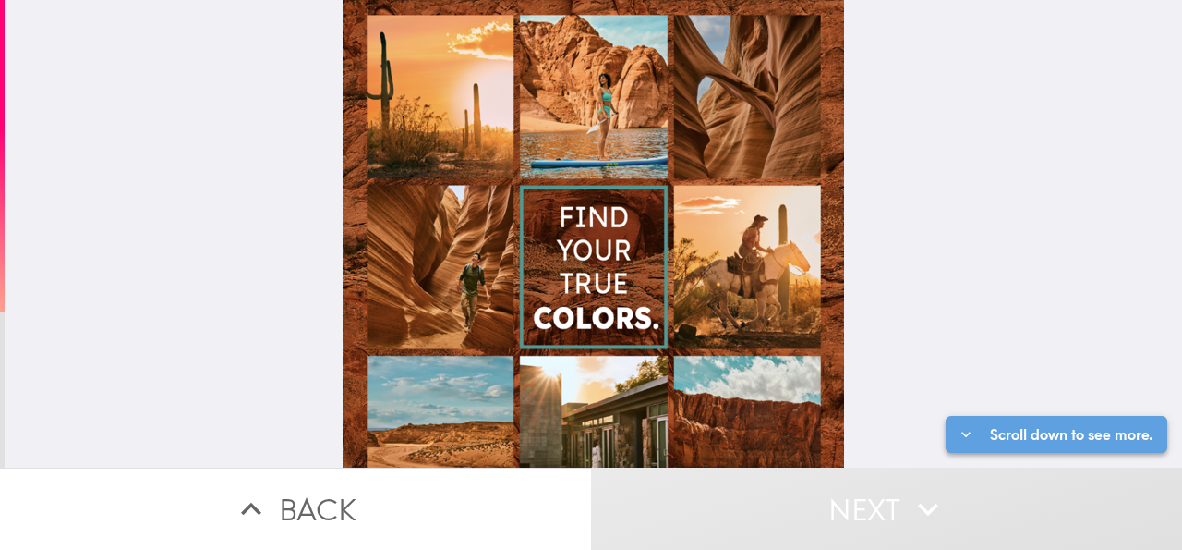
click at [956, 418] on button "Scroll down to see more." at bounding box center [1057, 434] width 222 height 37
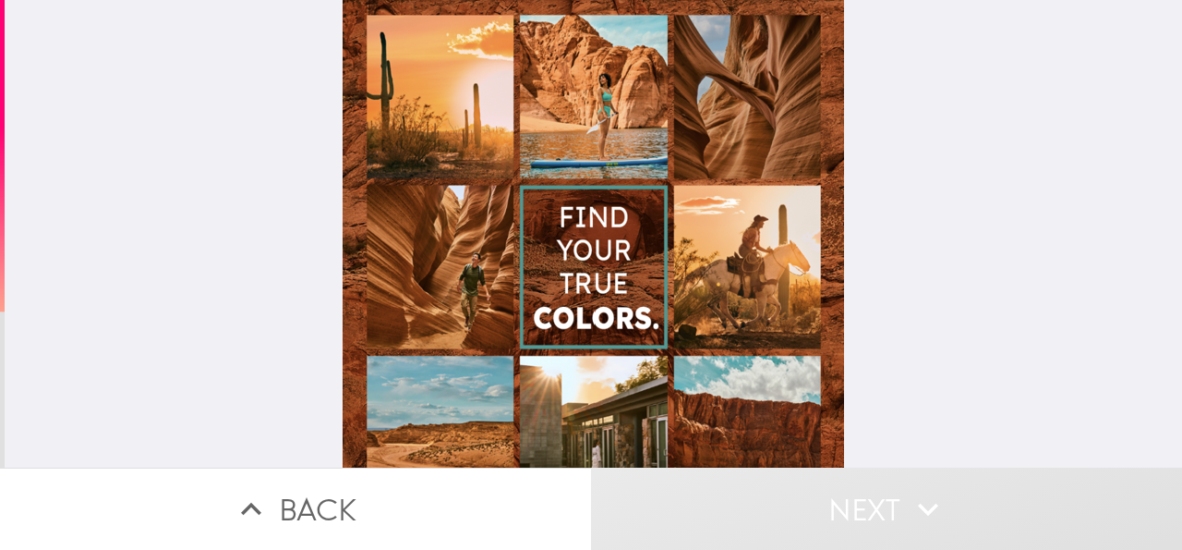
scroll to position [268, 0]
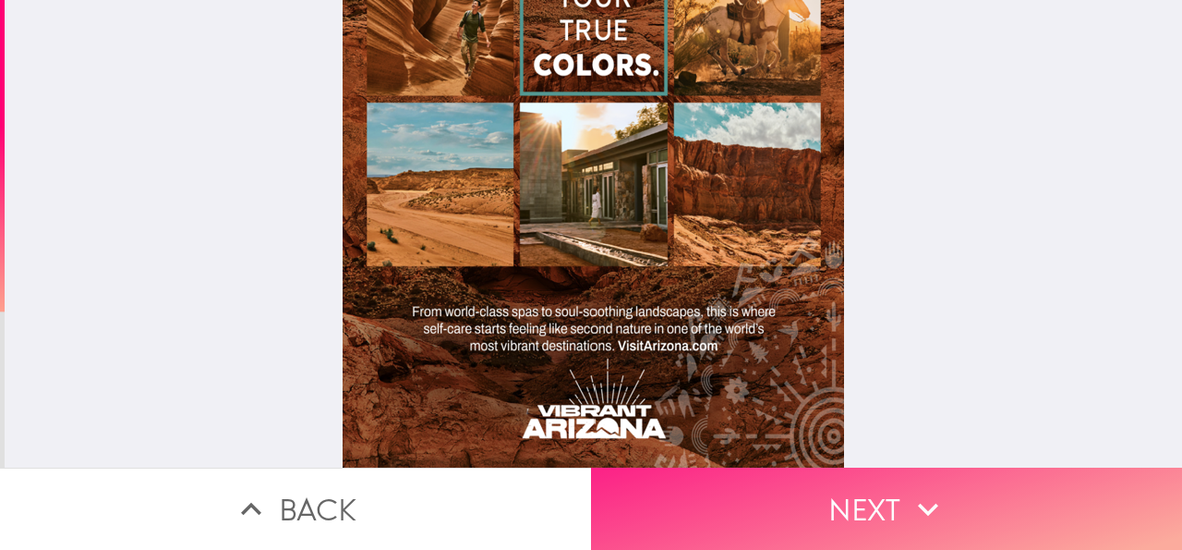
click at [665, 521] on button "Next" at bounding box center [886, 508] width 591 height 82
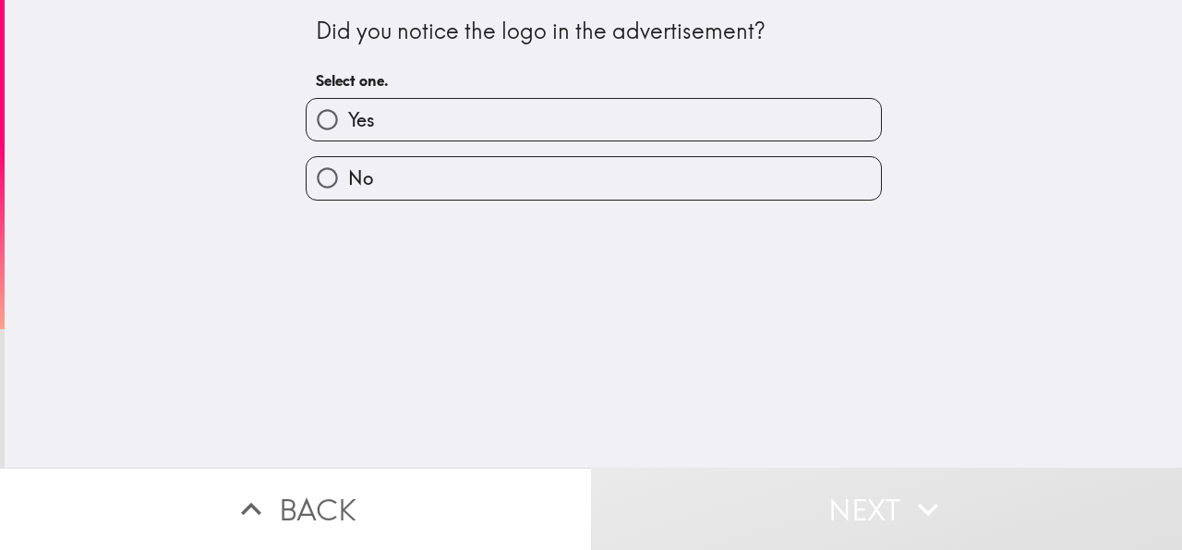
click at [388, 145] on div "No" at bounding box center [586, 170] width 591 height 58
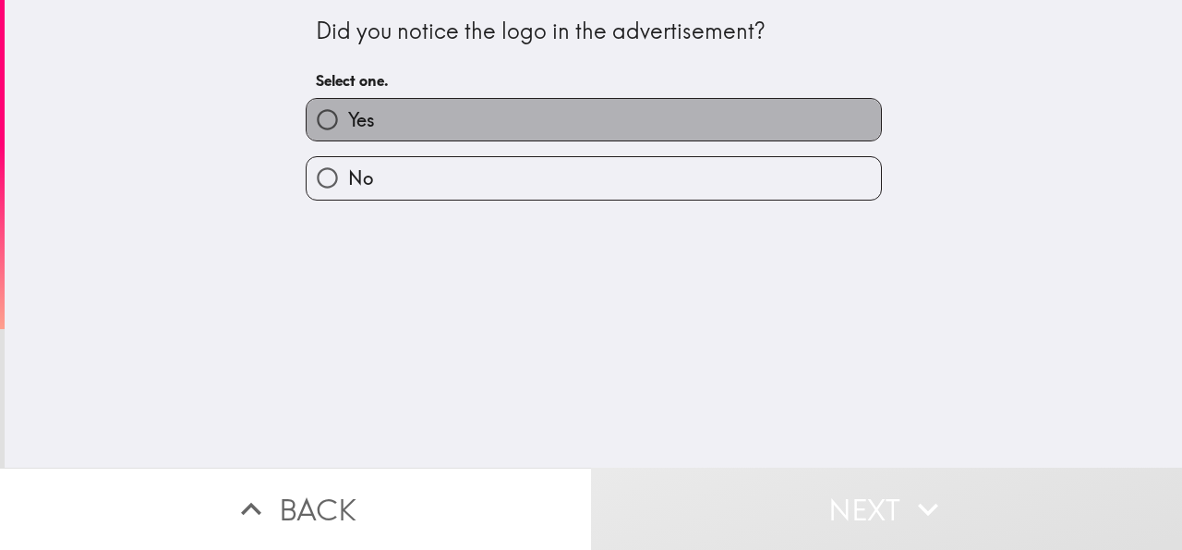
click at [513, 125] on label "Yes" at bounding box center [594, 120] width 574 height 42
click at [348, 125] on input "Yes" at bounding box center [328, 120] width 42 height 42
radio input "true"
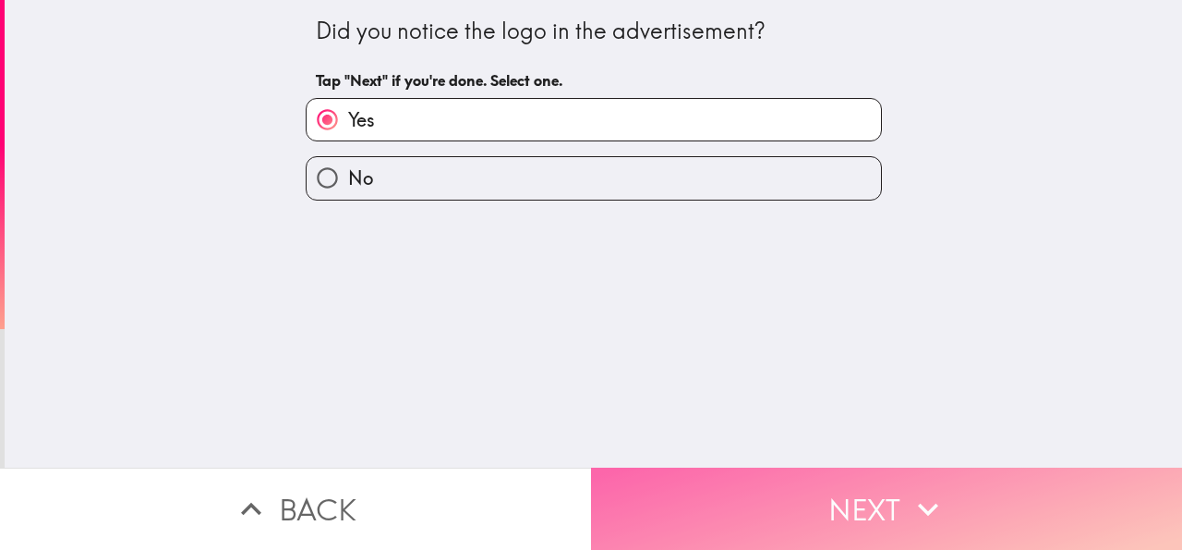
click at [756, 470] on button "Next" at bounding box center [886, 508] width 591 height 82
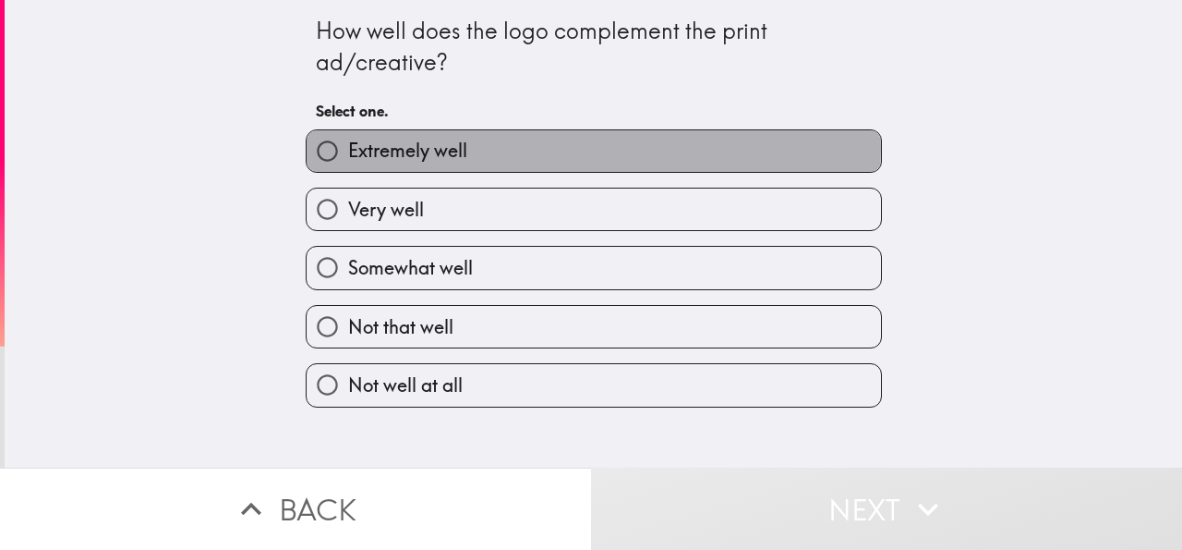
click at [426, 148] on span "Extremely well" at bounding box center [407, 151] width 119 height 26
click at [348, 148] on input "Extremely well" at bounding box center [328, 151] width 42 height 42
radio input "true"
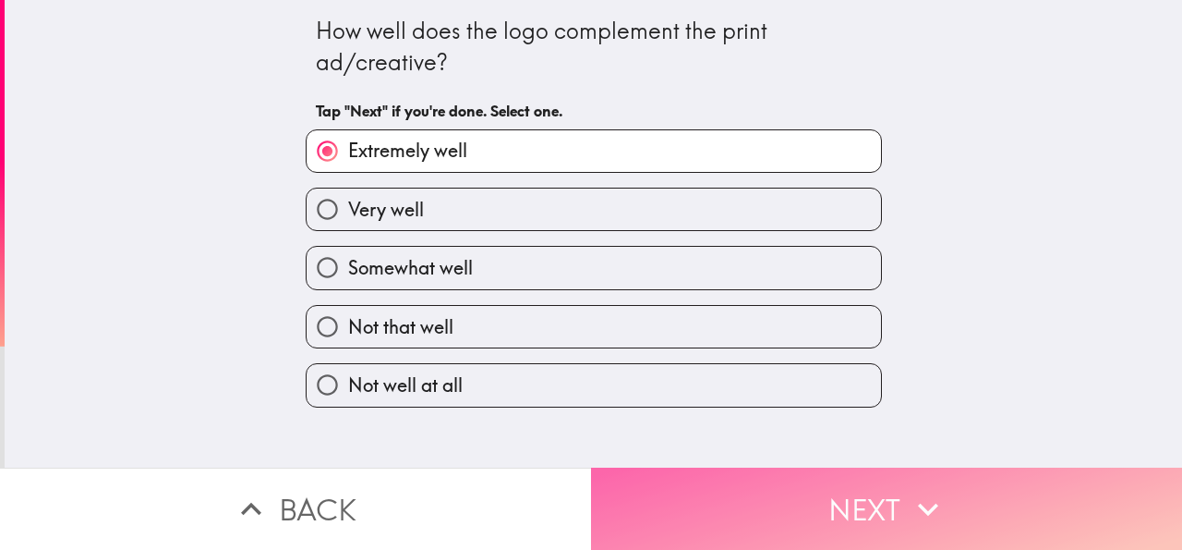
click at [715, 501] on button "Next" at bounding box center [886, 508] width 591 height 82
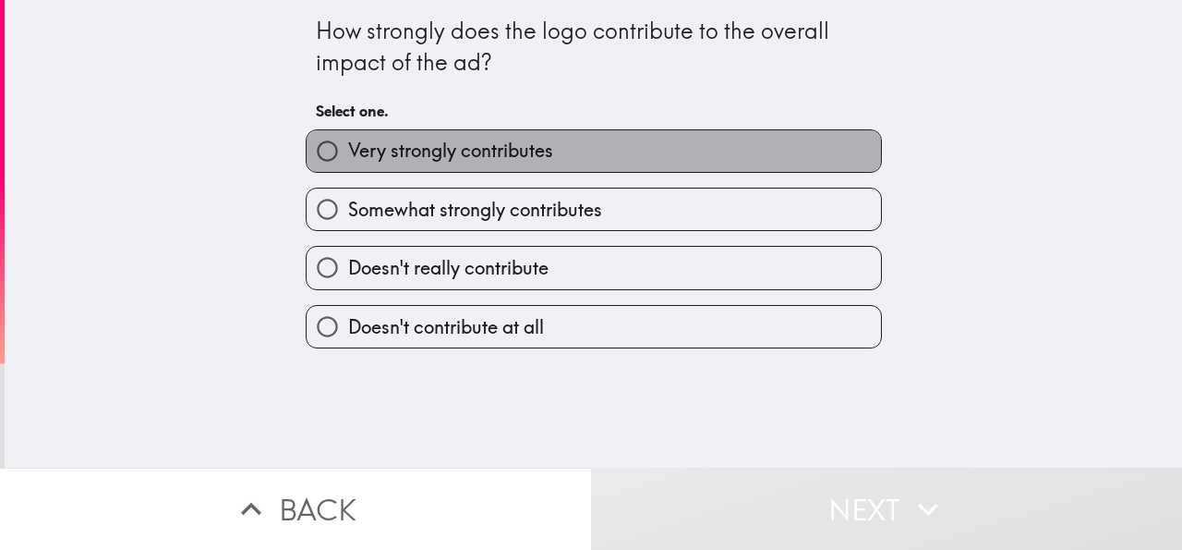
click at [508, 159] on span "Very strongly contributes" at bounding box center [450, 151] width 205 height 26
click at [348, 159] on input "Very strongly contributes" at bounding box center [328, 151] width 42 height 42
radio input "true"
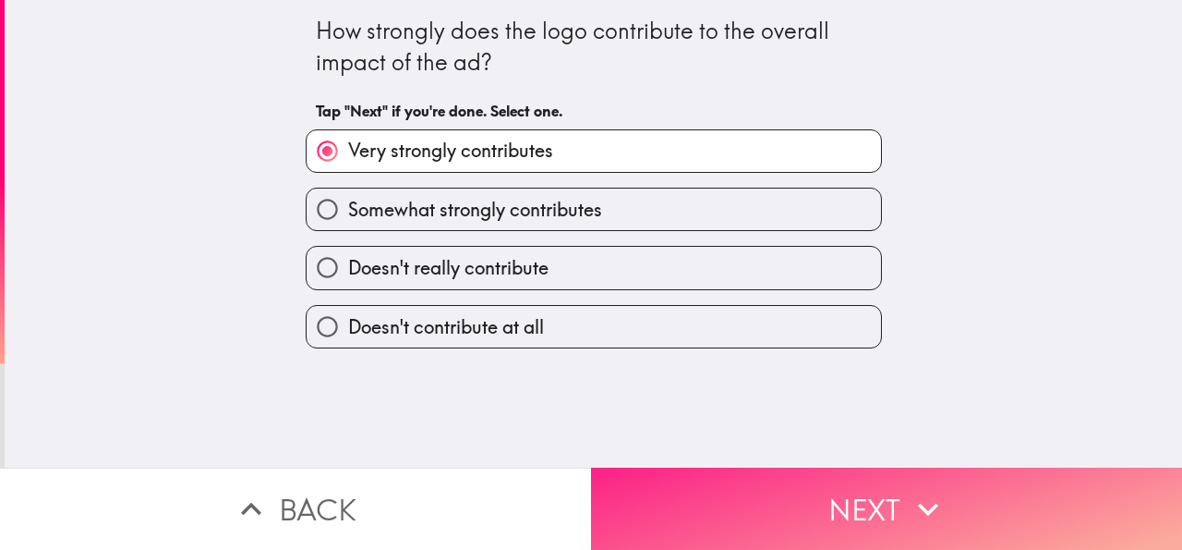
click at [827, 468] on button "Next" at bounding box center [886, 508] width 591 height 82
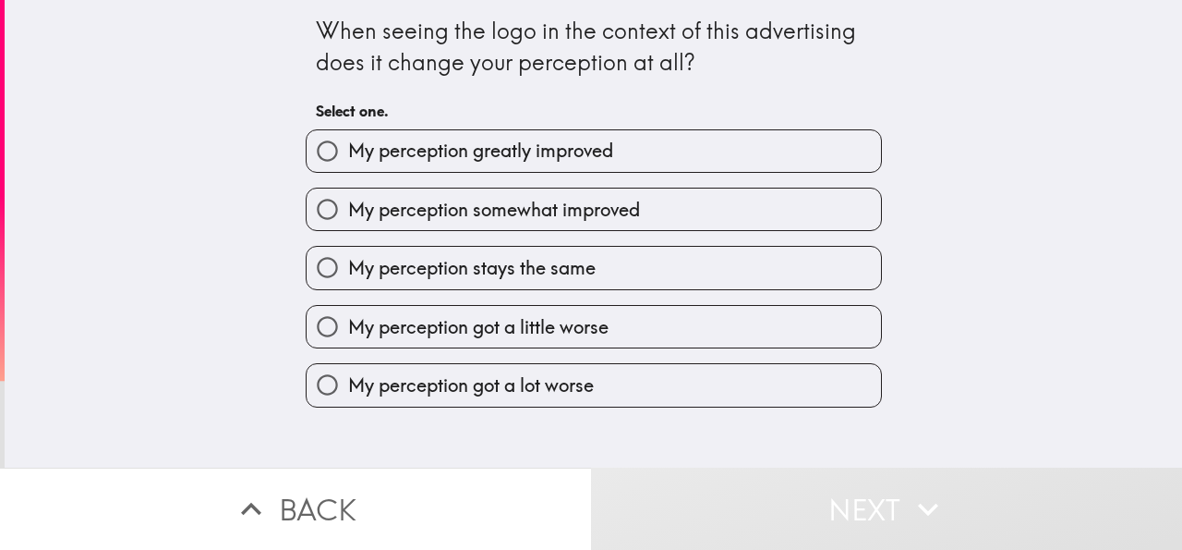
click at [465, 150] on span "My perception greatly improved" at bounding box center [480, 151] width 265 height 26
click at [348, 150] on input "My perception greatly improved" at bounding box center [328, 151] width 42 height 42
radio input "true"
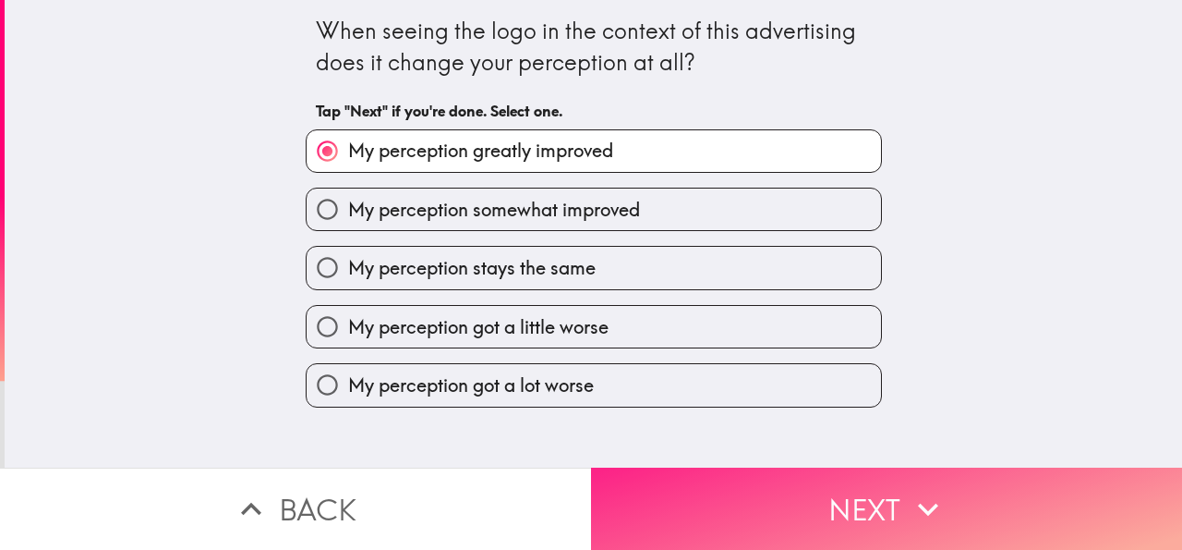
click at [795, 517] on button "Next" at bounding box center [886, 508] width 591 height 82
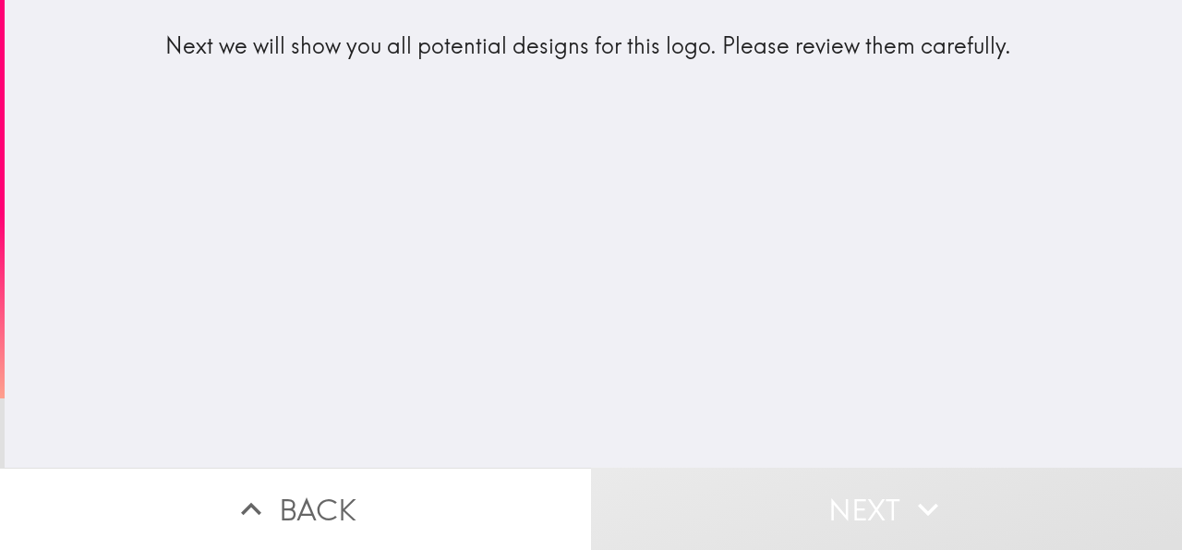
click at [514, 328] on div "Next we will show you all potential designs for this logo. Please review them c…" at bounding box center [594, 233] width 1178 height 467
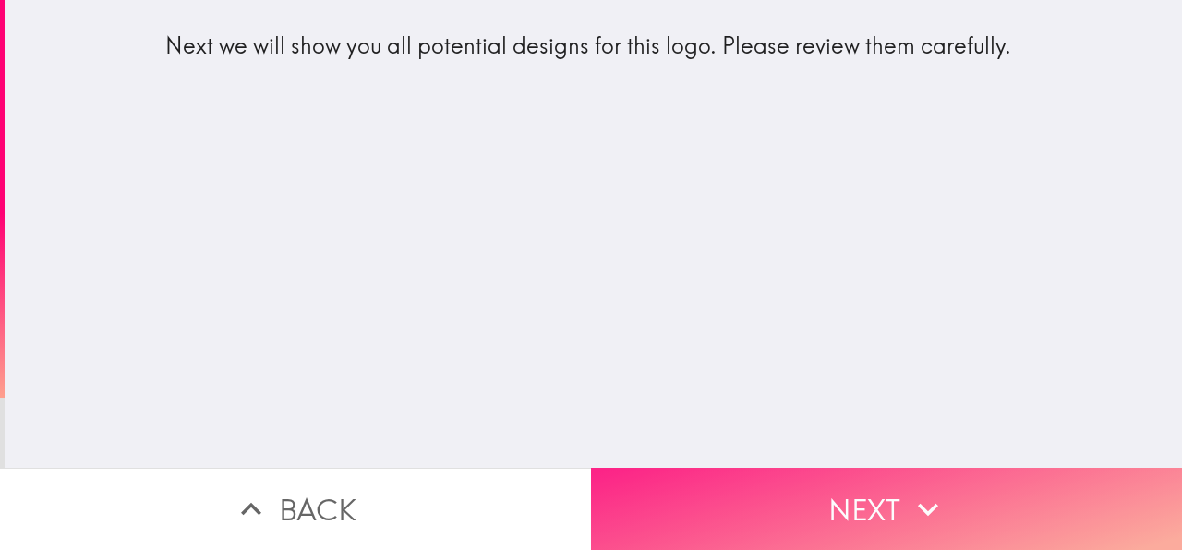
click at [622, 478] on button "Next" at bounding box center [886, 508] width 591 height 82
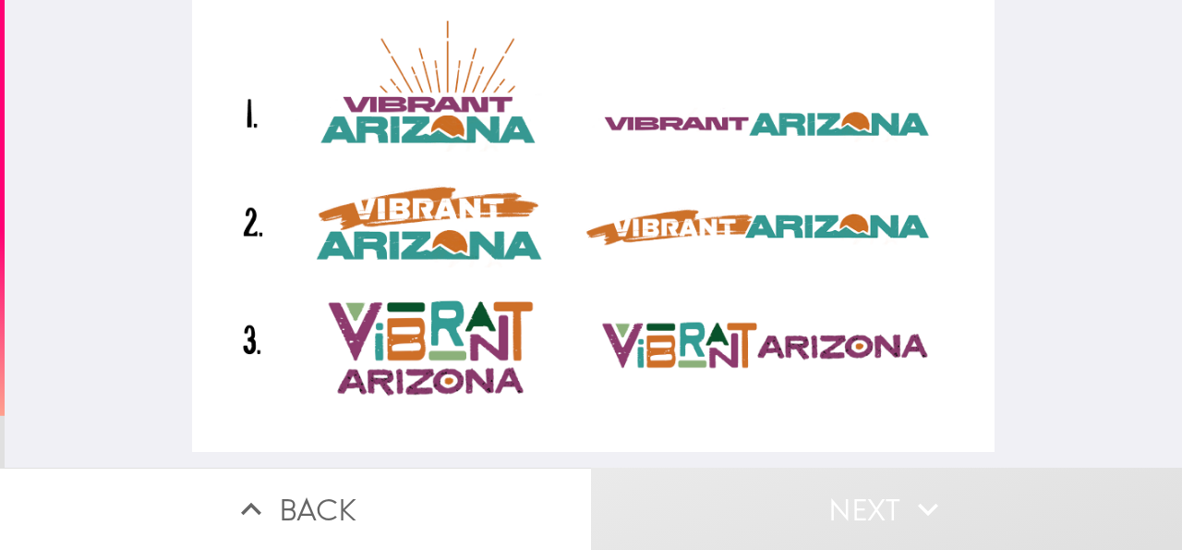
click at [308, 344] on div at bounding box center [594, 226] width 804 height 452
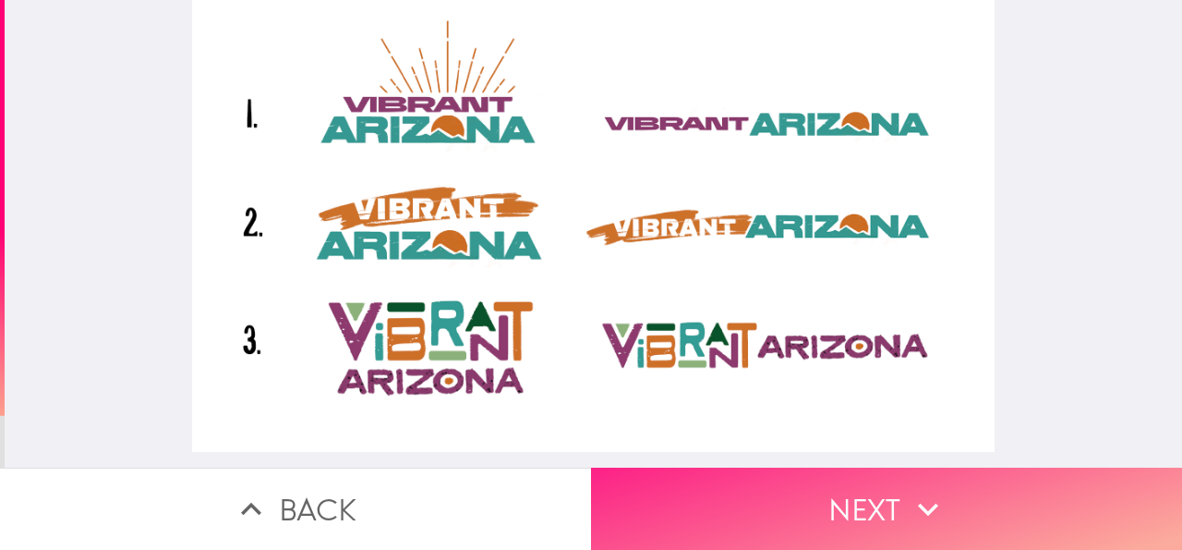
click at [856, 501] on button "Next" at bounding box center [886, 508] width 591 height 82
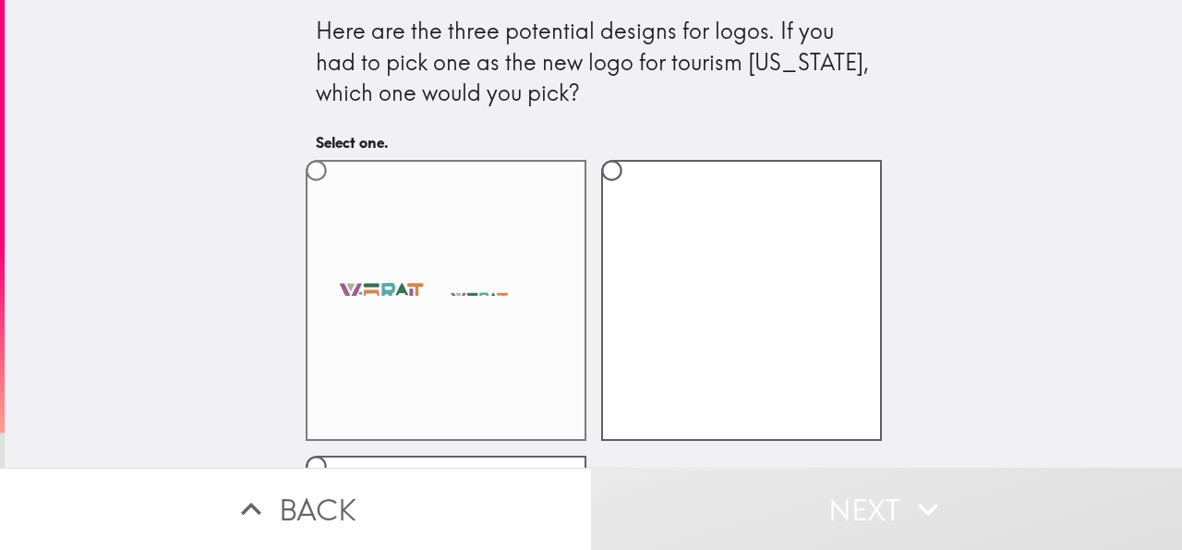
click at [472, 324] on label at bounding box center [446, 300] width 281 height 281
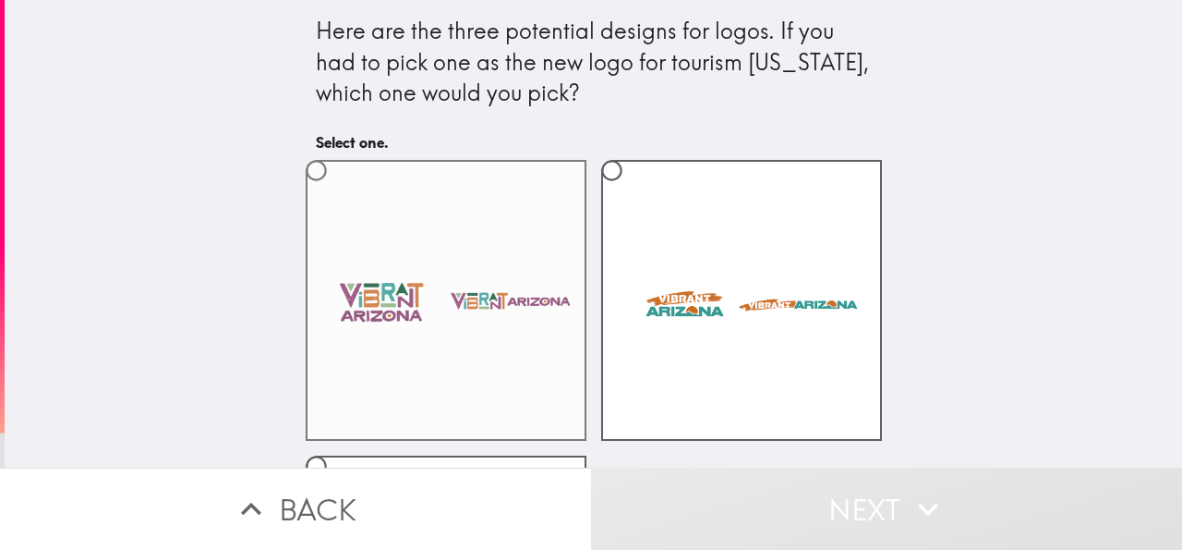
click at [337, 191] on input "radio" at bounding box center [317, 171] width 42 height 42
radio input "true"
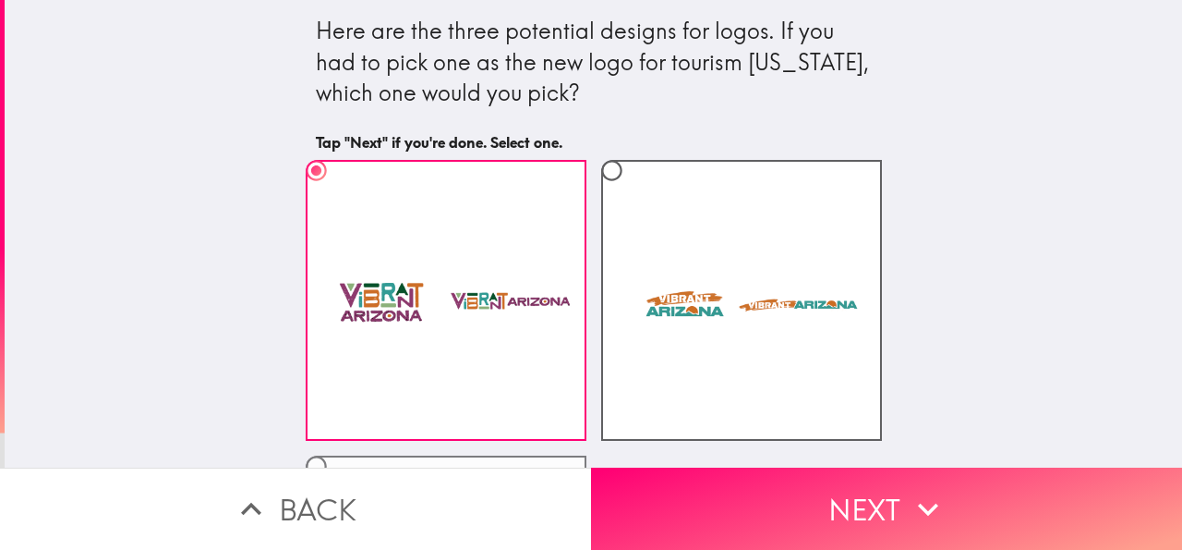
scroll to position [284, 0]
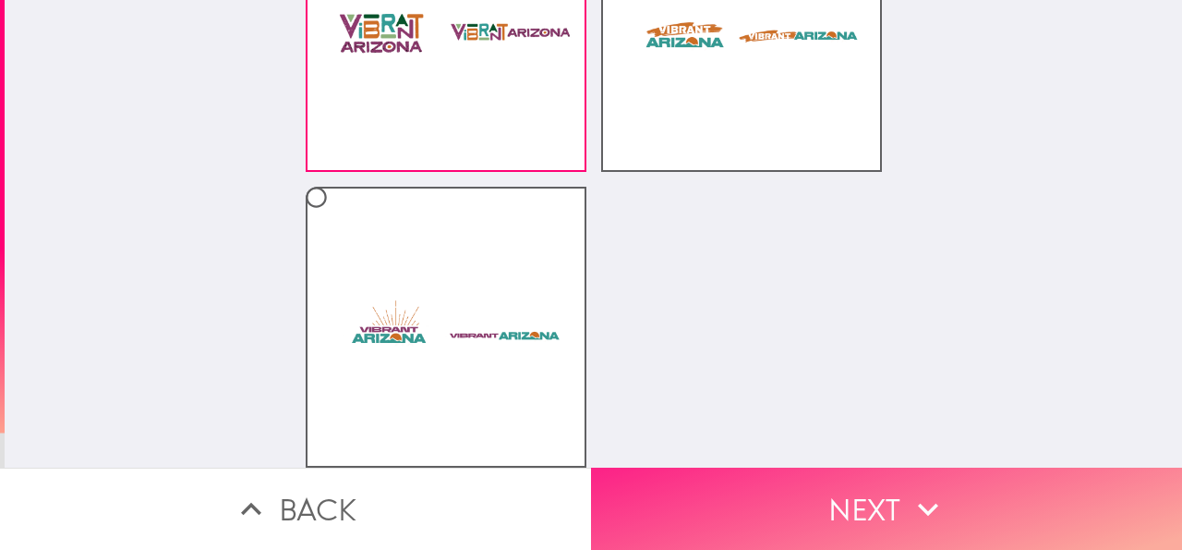
click at [746, 490] on button "Next" at bounding box center [886, 508] width 591 height 82
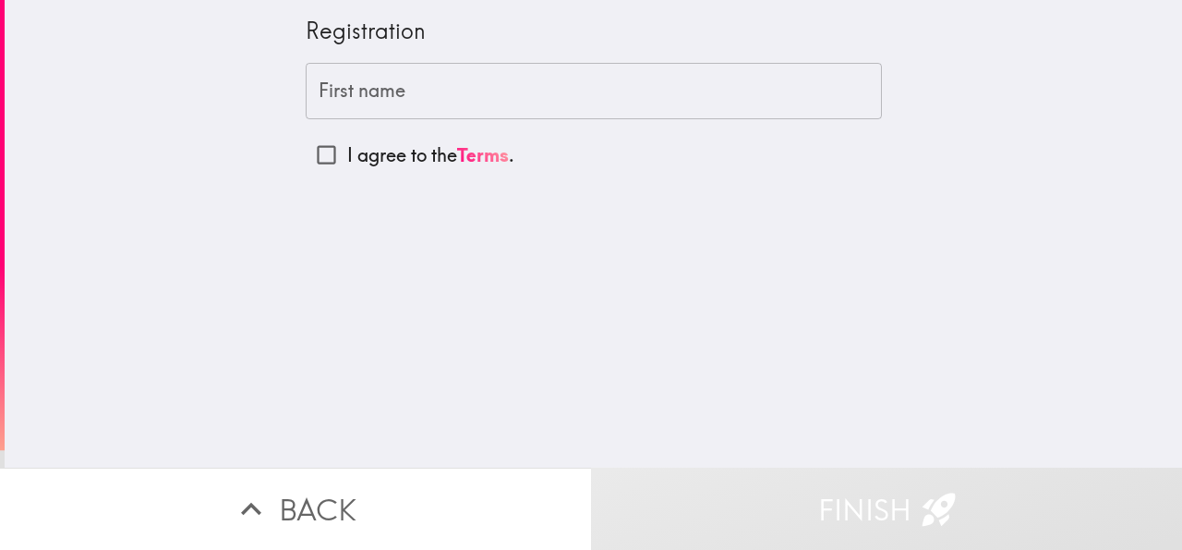
click at [387, 88] on input "First name" at bounding box center [594, 91] width 576 height 57
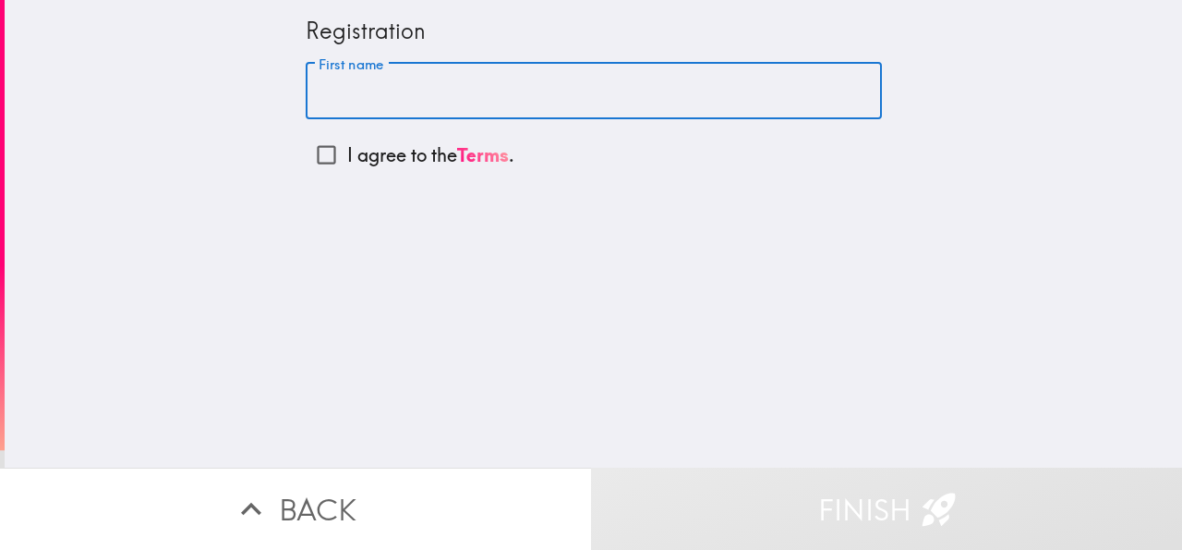
click at [378, 151] on p "I agree to the Terms ." at bounding box center [430, 155] width 167 height 26
click at [347, 151] on input "I agree to the Terms ." at bounding box center [327, 155] width 42 height 42
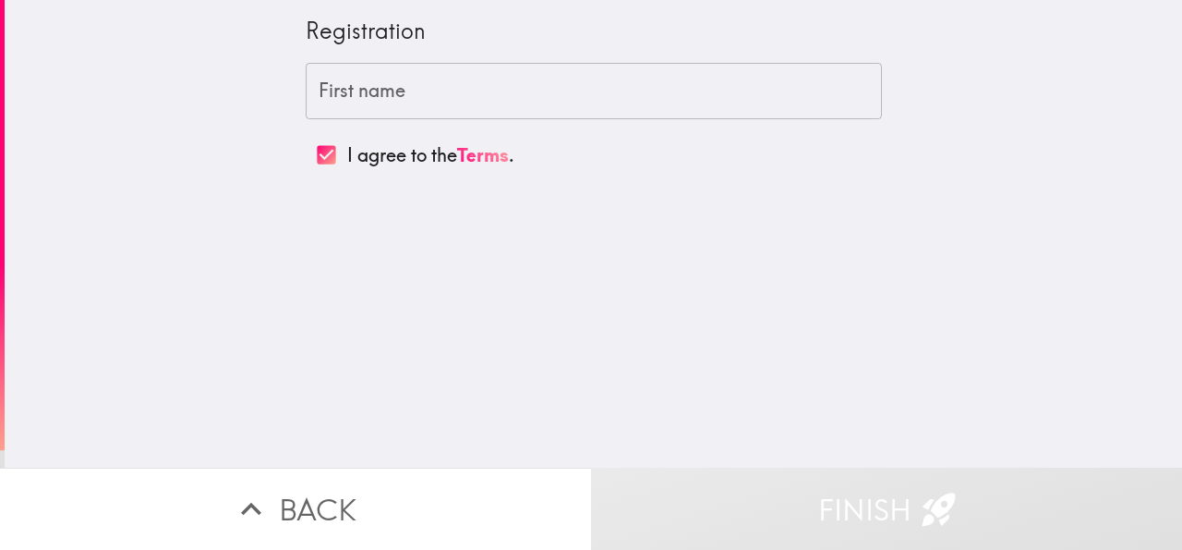
click at [760, 477] on button "Finish" at bounding box center [886, 508] width 591 height 82
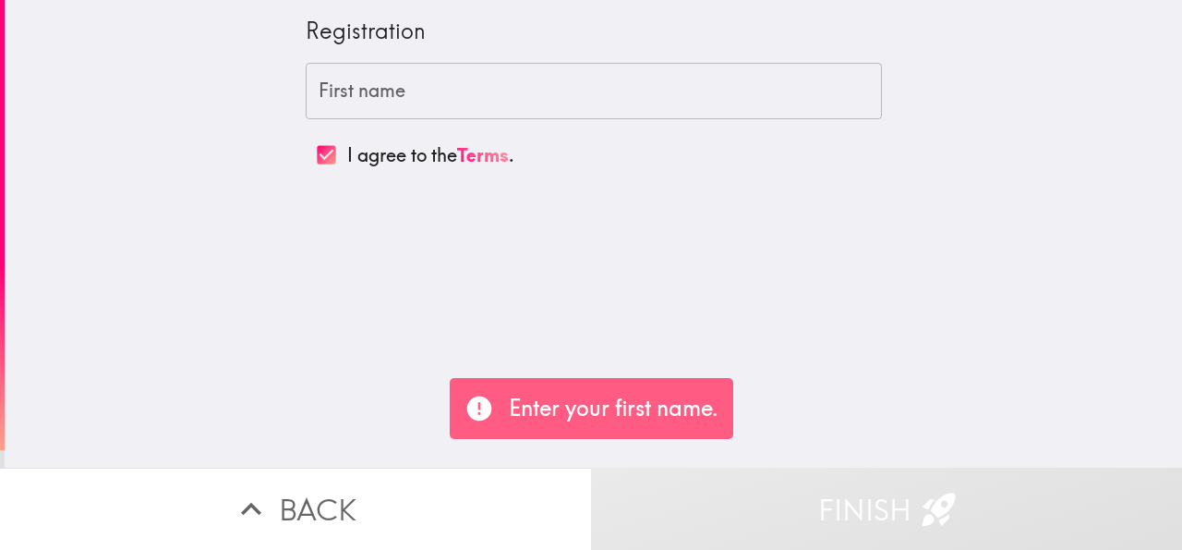
drag, startPoint x: 731, startPoint y: 514, endPoint x: 609, endPoint y: 435, distance: 145.5
click at [726, 509] on button "Finish" at bounding box center [886, 508] width 591 height 82
click at [313, 163] on input "I agree to the Terms ." at bounding box center [327, 155] width 42 height 42
checkbox input "false"
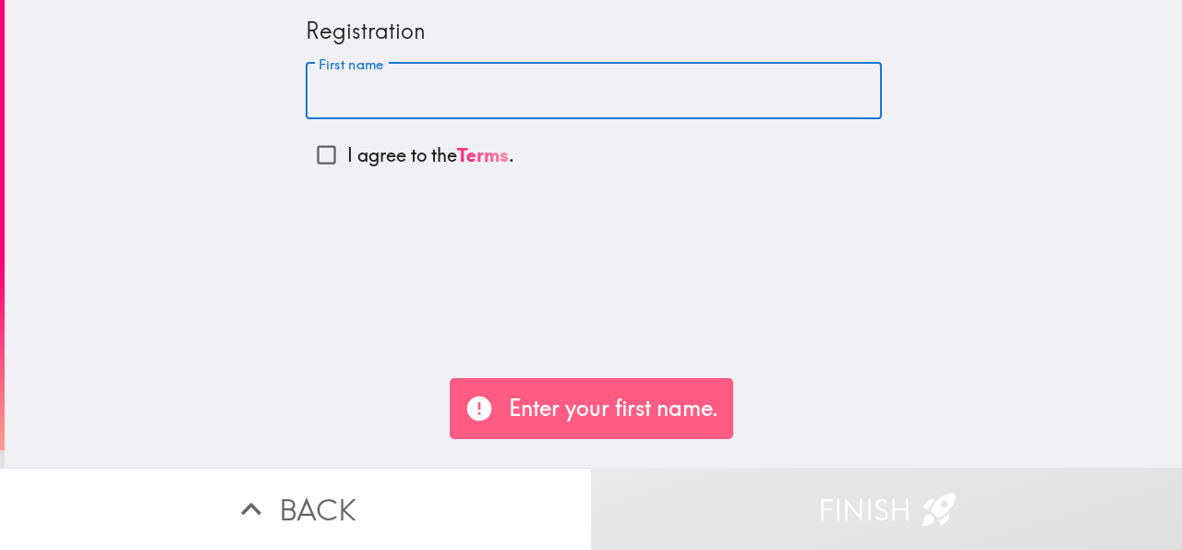
click at [374, 93] on input "First name" at bounding box center [594, 91] width 576 height 57
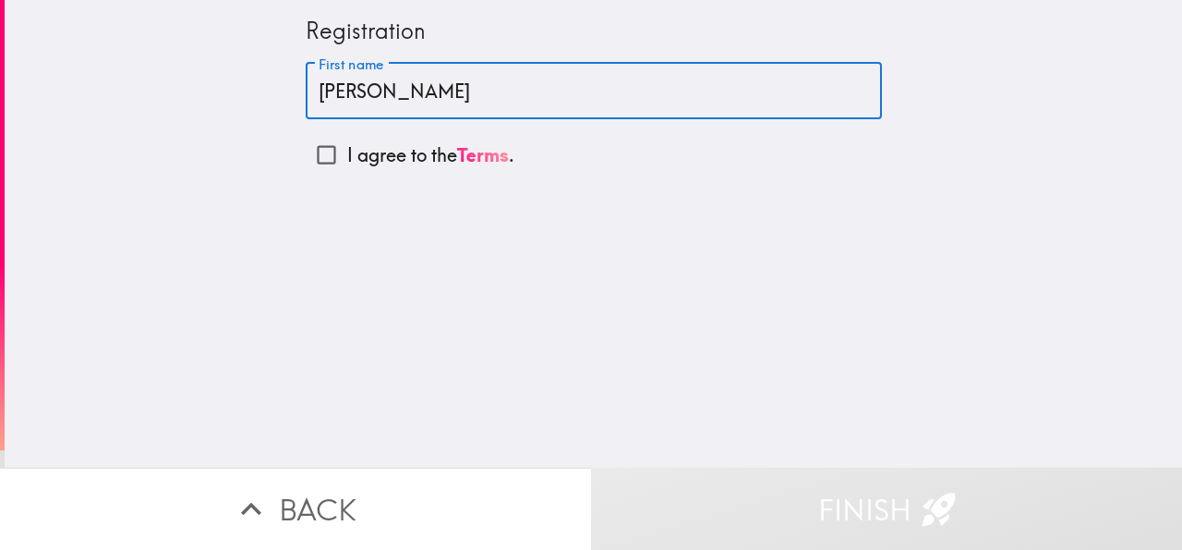
type input "[PERSON_NAME]"
click at [390, 159] on p "I agree to the Terms ." at bounding box center [430, 155] width 167 height 26
click at [347, 159] on input "I agree to the Terms ." at bounding box center [327, 155] width 42 height 42
checkbox input "true"
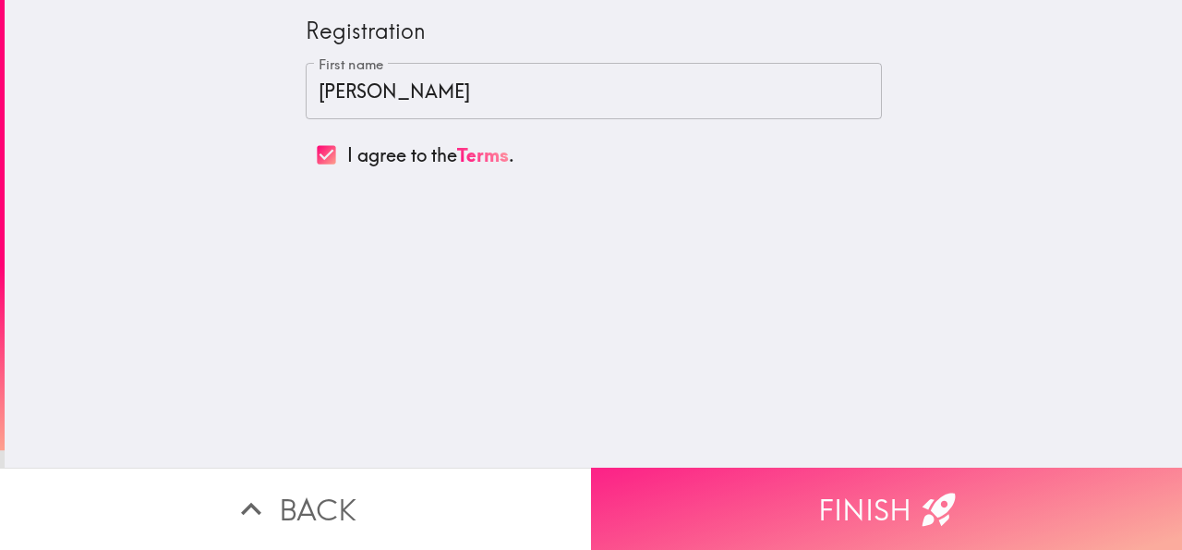
click at [802, 517] on button "Finish" at bounding box center [886, 508] width 591 height 82
